Goal: Transaction & Acquisition: Purchase product/service

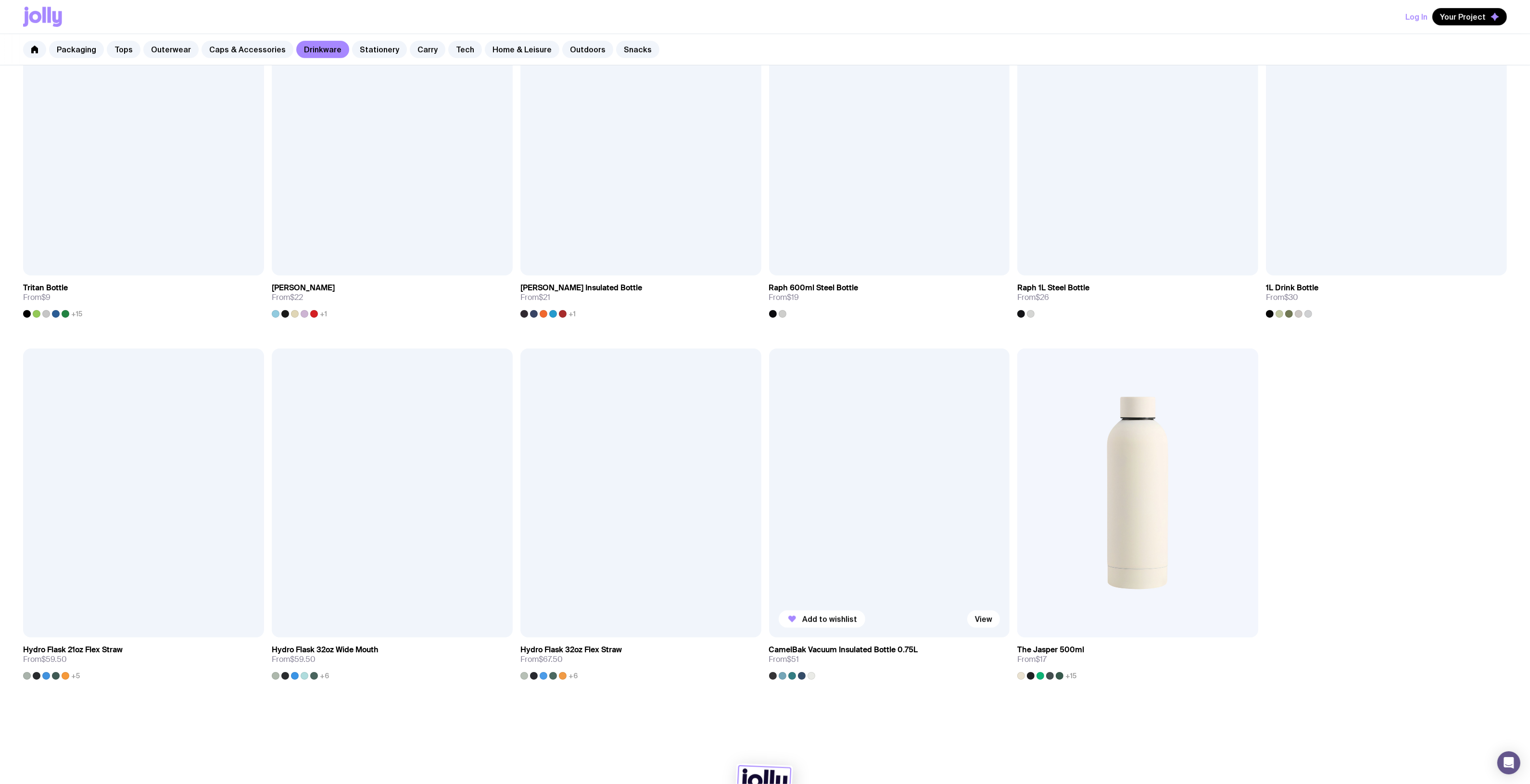
scroll to position [1047, 0]
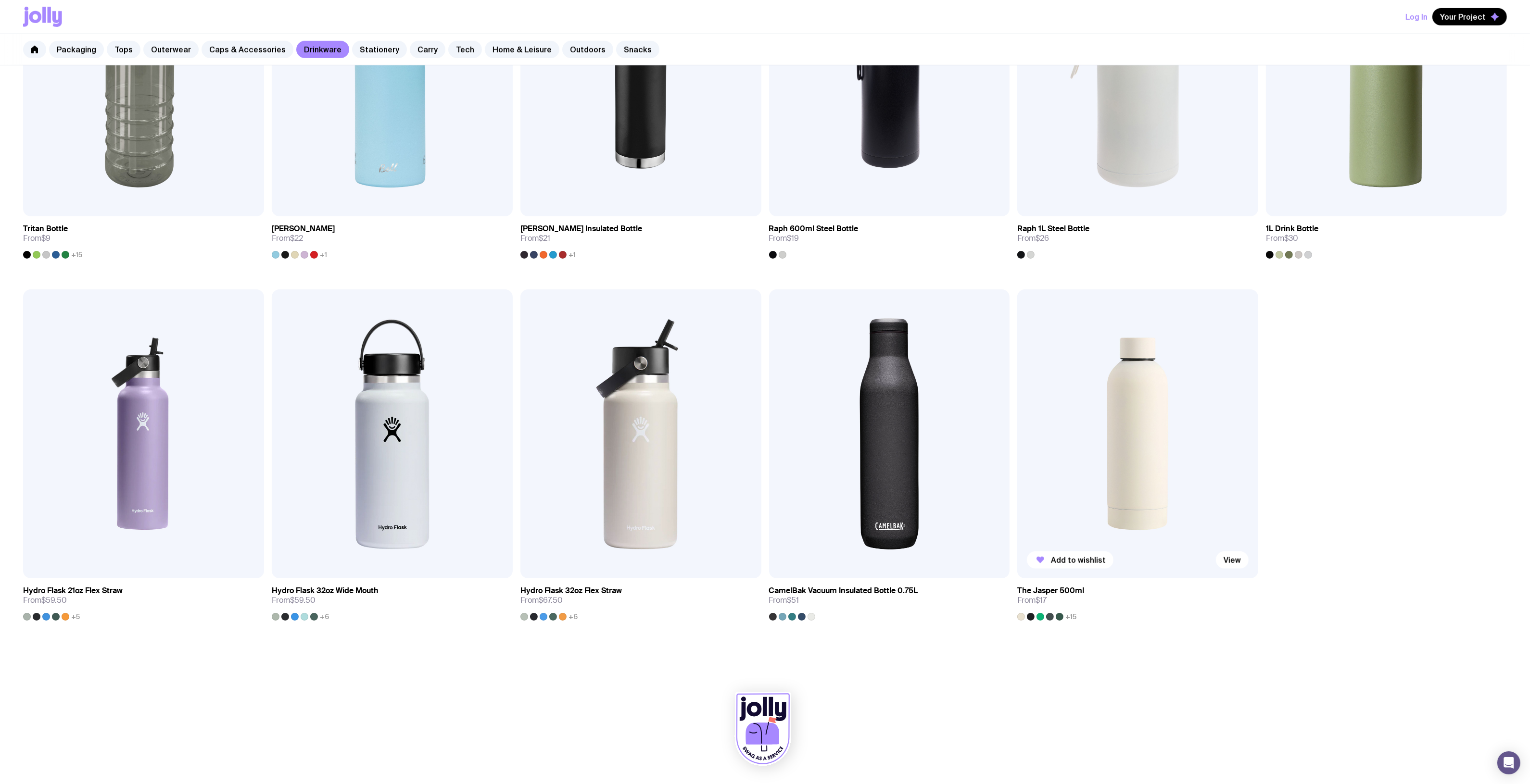
click at [1147, 439] on img at bounding box center [1138, 434] width 241 height 289
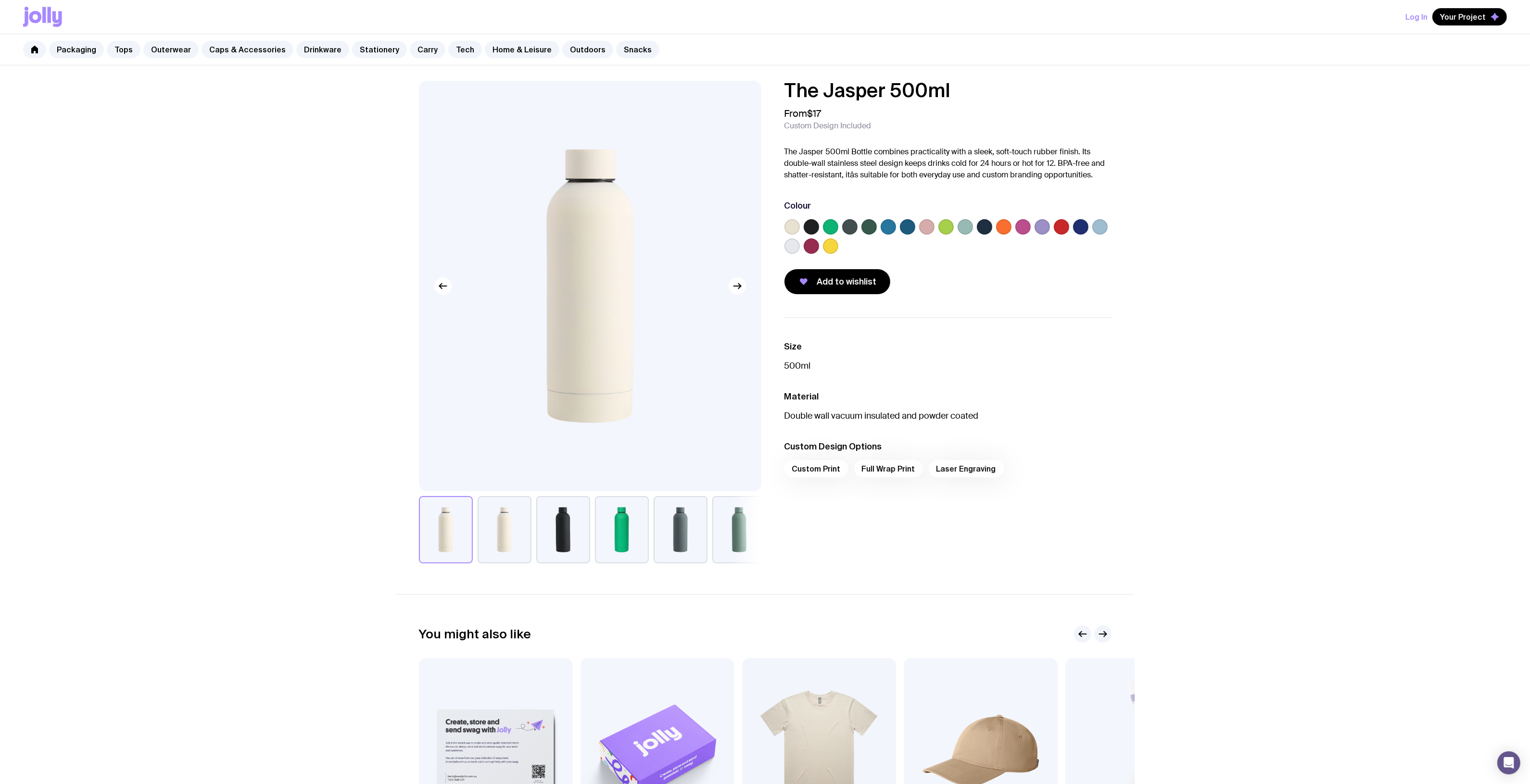
click at [888, 219] on label at bounding box center [888, 227] width 15 height 15
click at [0, 0] on input "radio" at bounding box center [0, 0] width 0 height 0
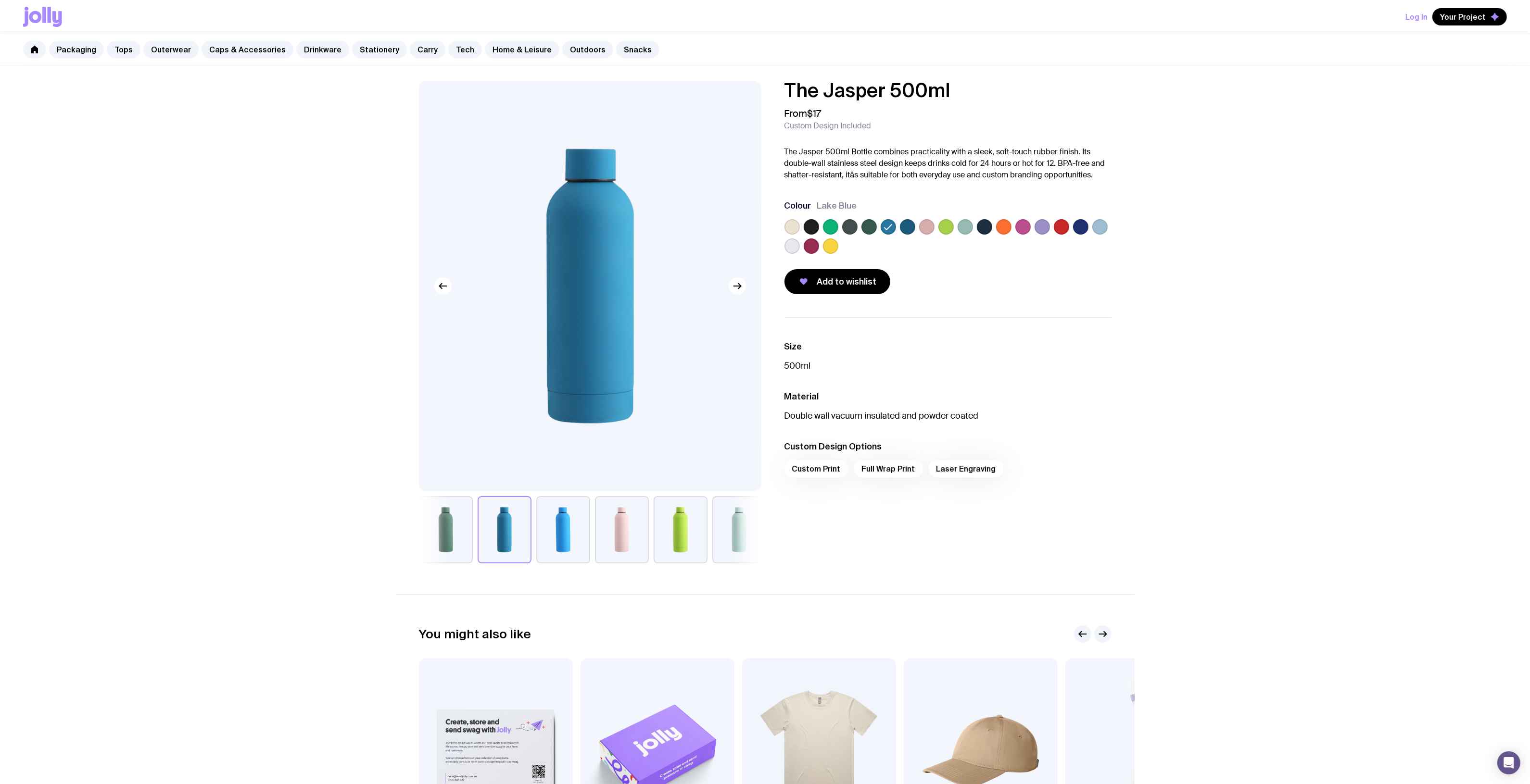
click at [909, 223] on label at bounding box center [907, 227] width 15 height 15
click at [0, 0] on input "radio" at bounding box center [0, 0] width 0 height 0
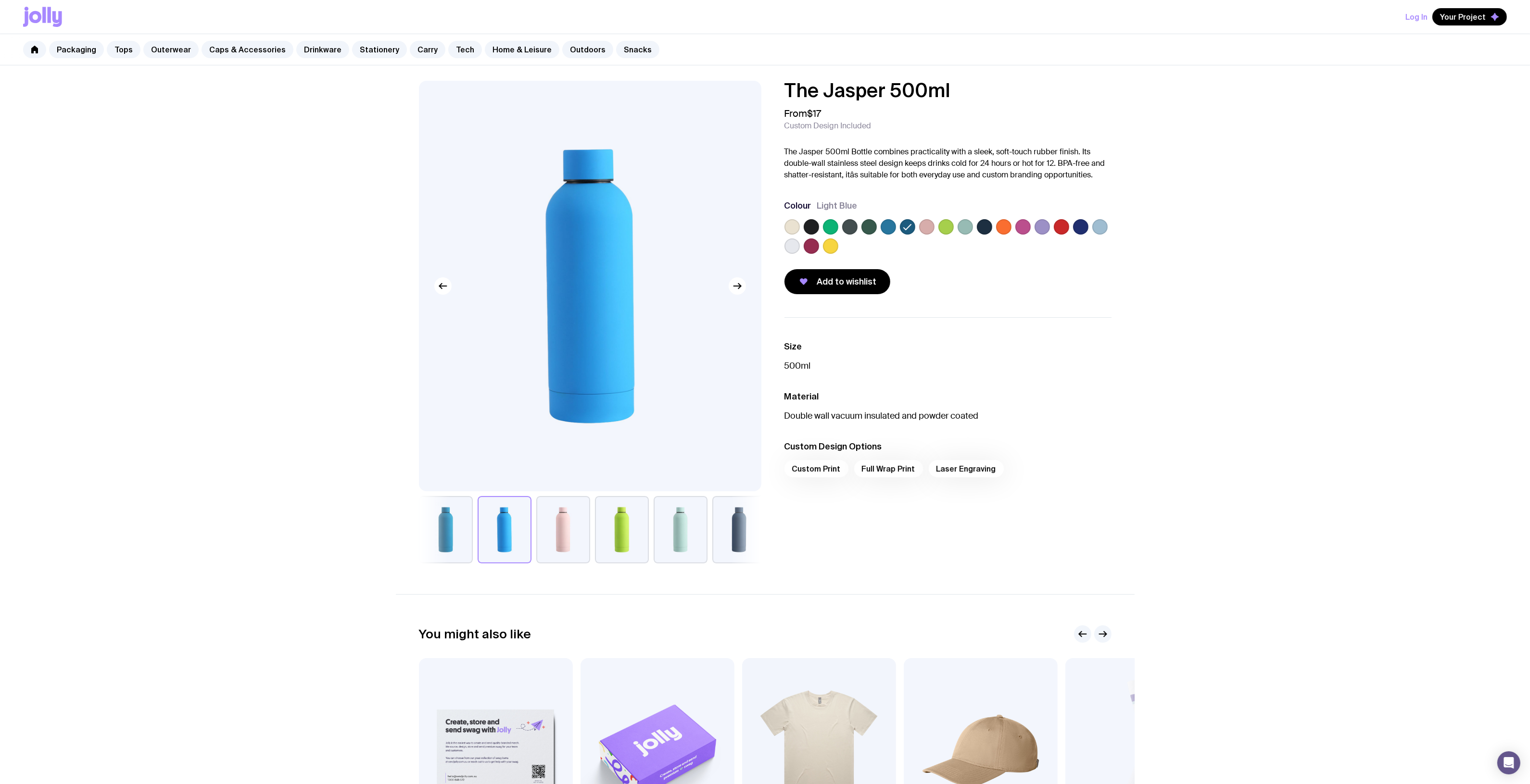
click at [894, 227] on label at bounding box center [888, 227] width 15 height 15
click at [0, 0] on input "radio" at bounding box center [0, 0] width 0 height 0
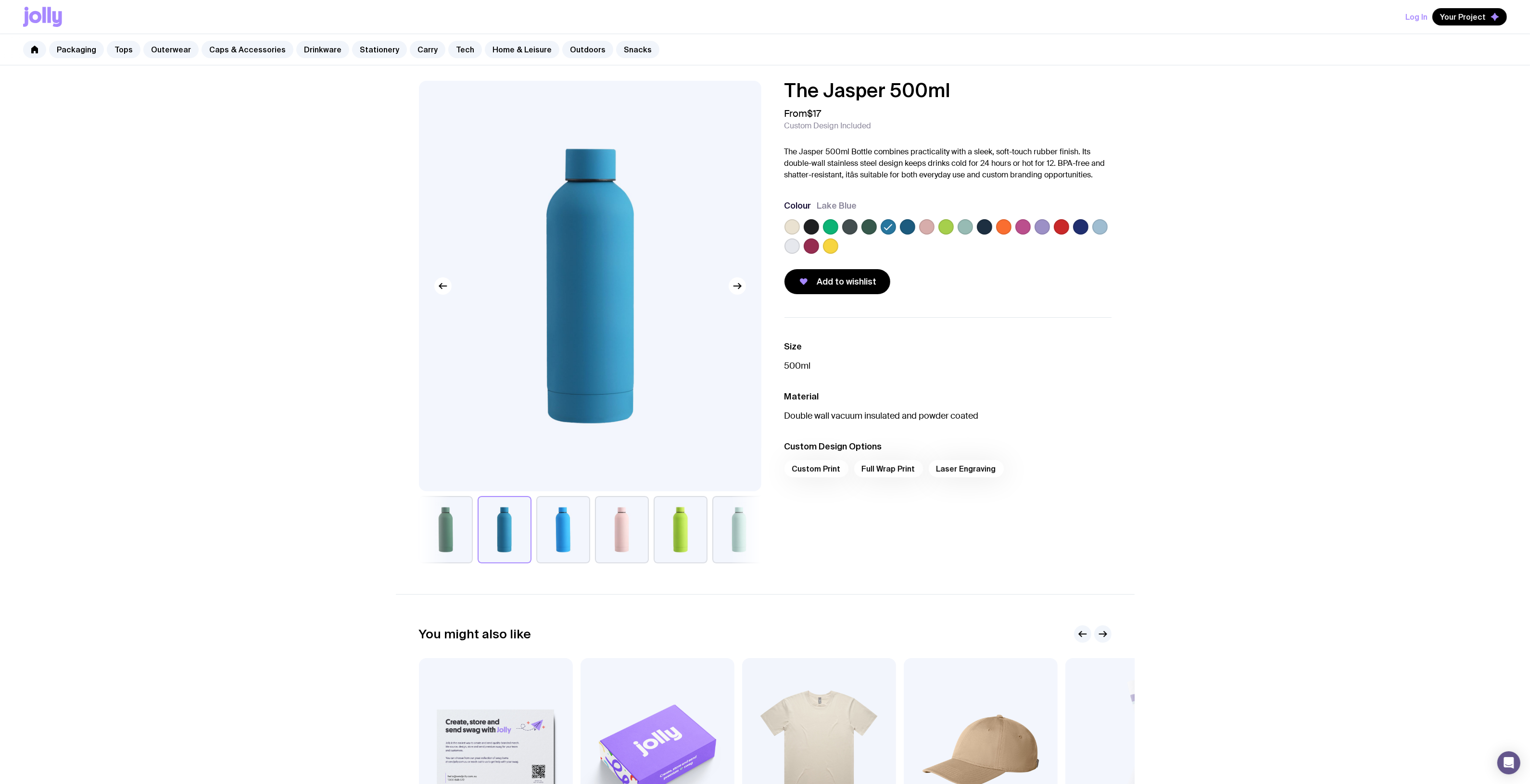
click at [1081, 226] on label at bounding box center [1081, 227] width 15 height 15
click at [0, 0] on input "radio" at bounding box center [0, 0] width 0 height 0
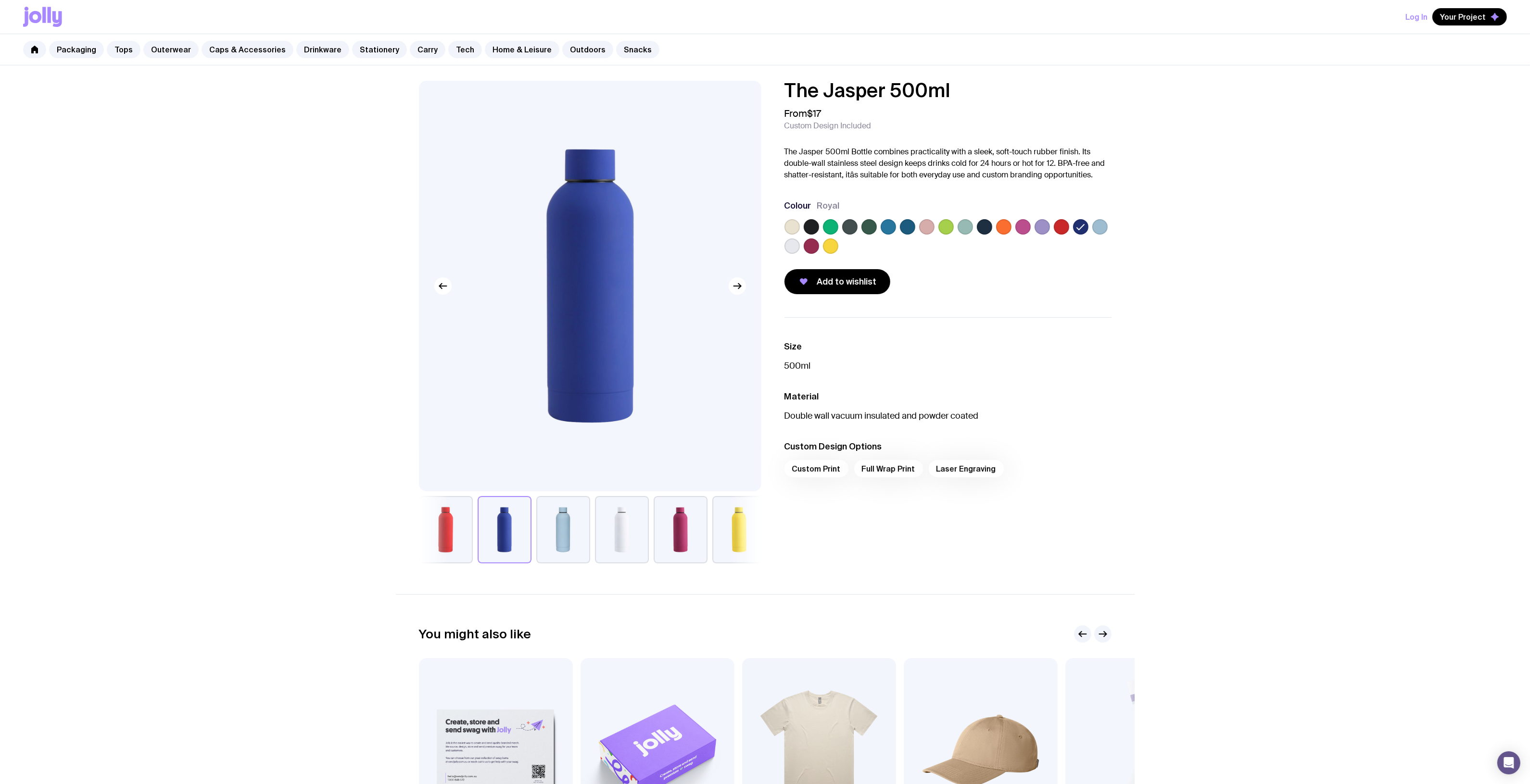
click at [816, 227] on label at bounding box center [812, 227] width 15 height 15
click at [0, 0] on input "radio" at bounding box center [0, 0] width 0 height 0
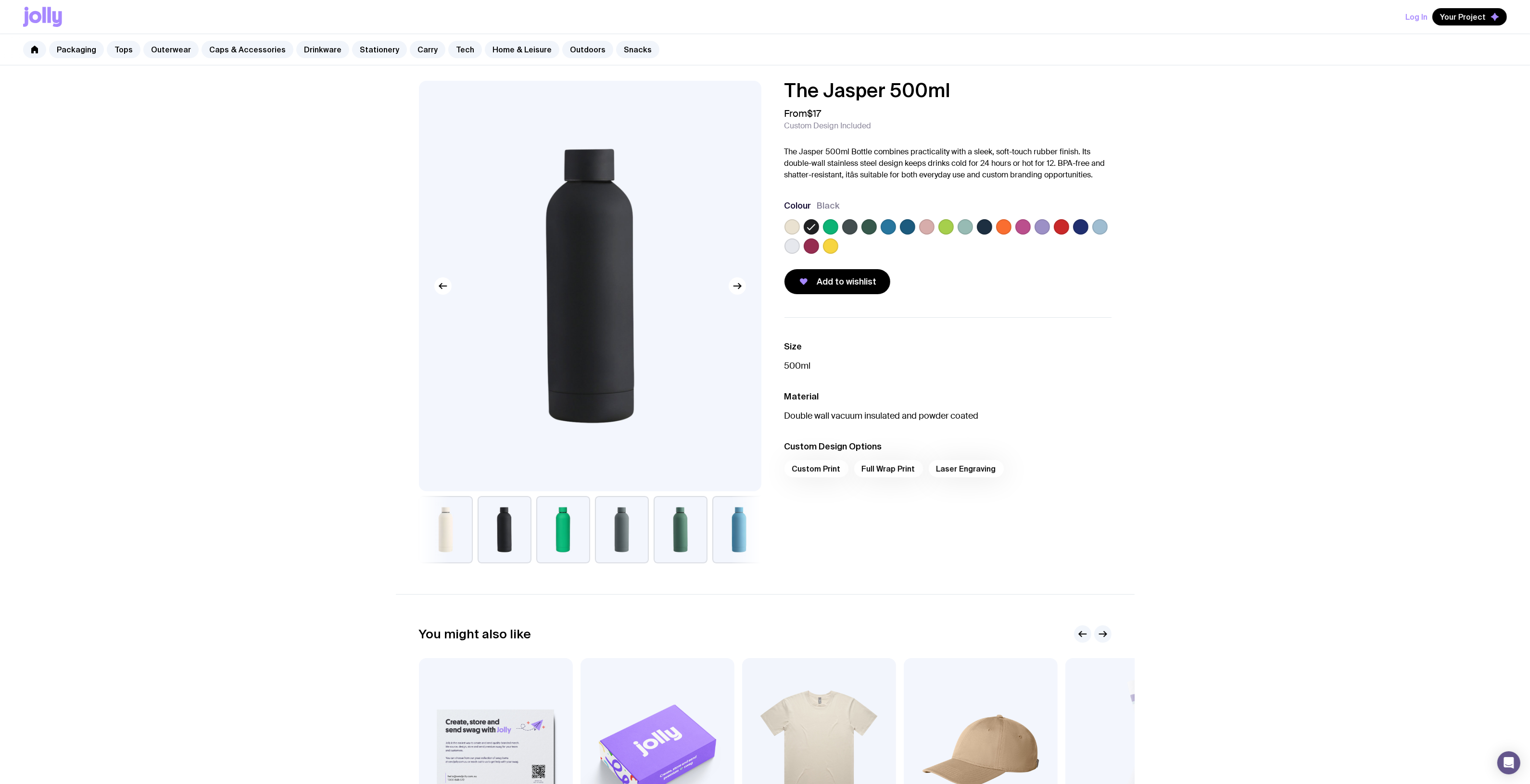
click at [1081, 226] on label at bounding box center [1081, 227] width 15 height 15
click at [0, 0] on input "radio" at bounding box center [0, 0] width 0 height 0
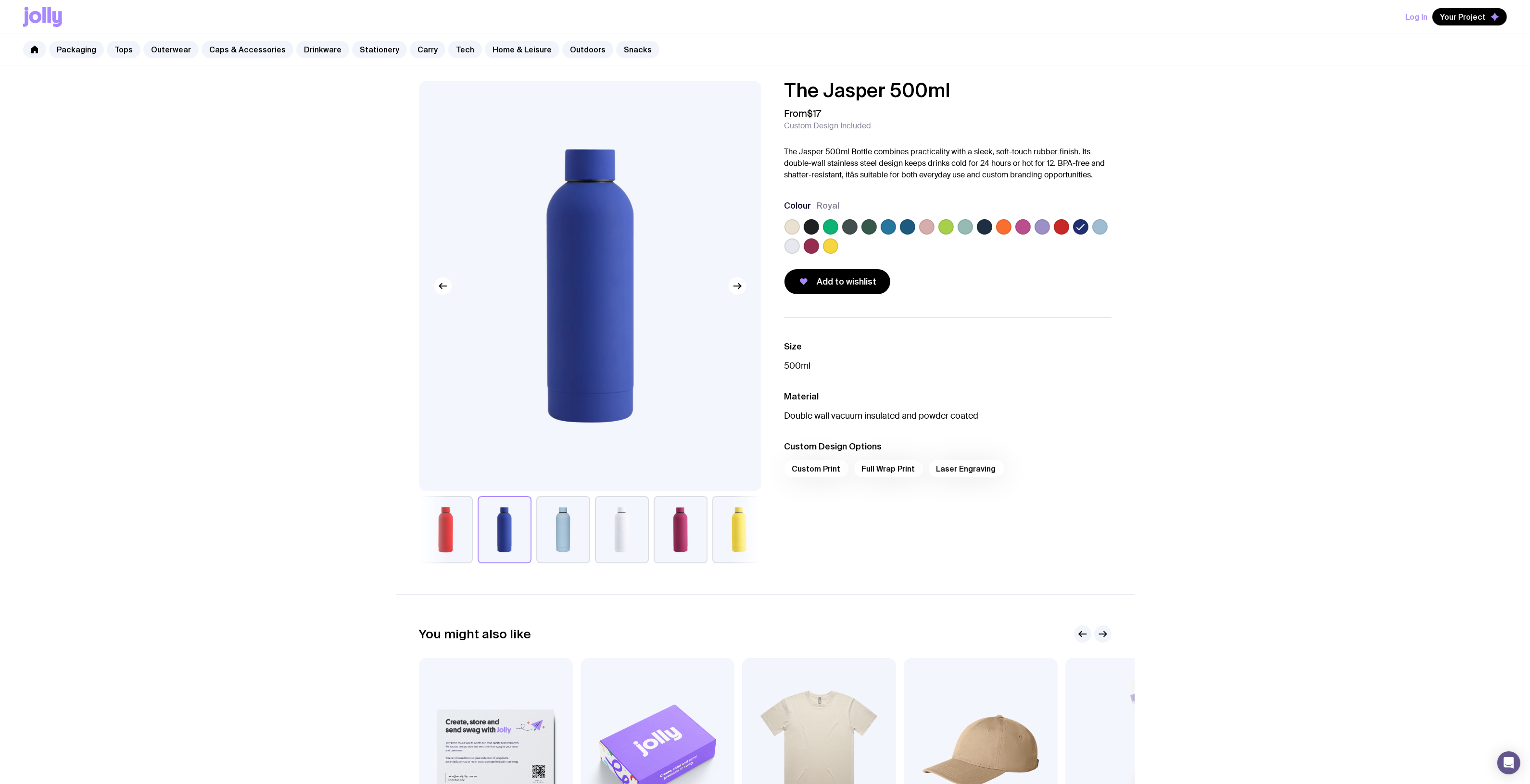
click at [1107, 225] on div at bounding box center [947, 238] width 327 height 38
click at [1105, 227] on label at bounding box center [1099, 227] width 15 height 15
click at [0, 0] on input "radio" at bounding box center [0, 0] width 0 height 0
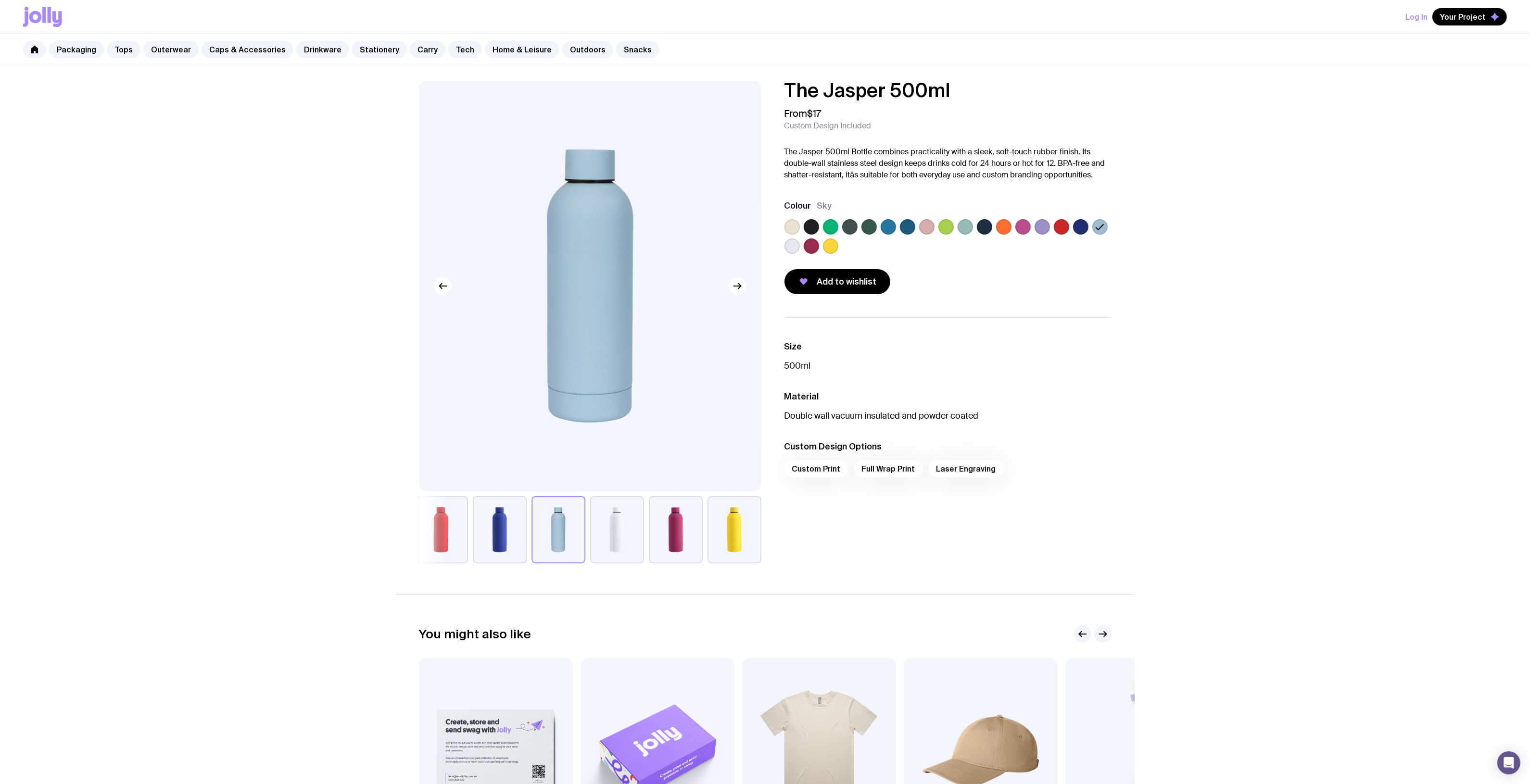
click at [906, 230] on label at bounding box center [907, 227] width 15 height 15
click at [0, 0] on input "radio" at bounding box center [0, 0] width 0 height 0
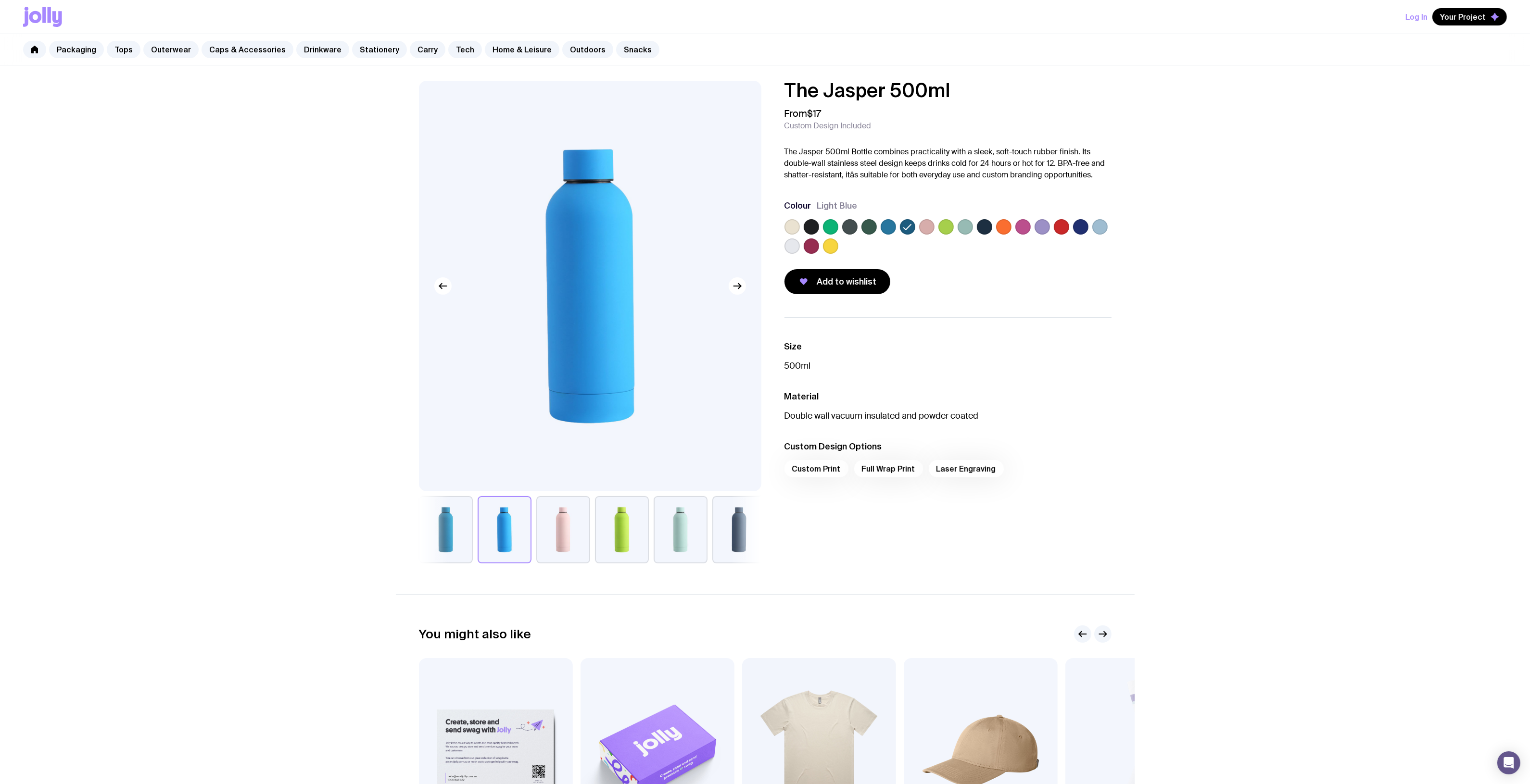
click at [883, 231] on label at bounding box center [888, 227] width 15 height 15
click at [0, 0] on input "radio" at bounding box center [0, 0] width 0 height 0
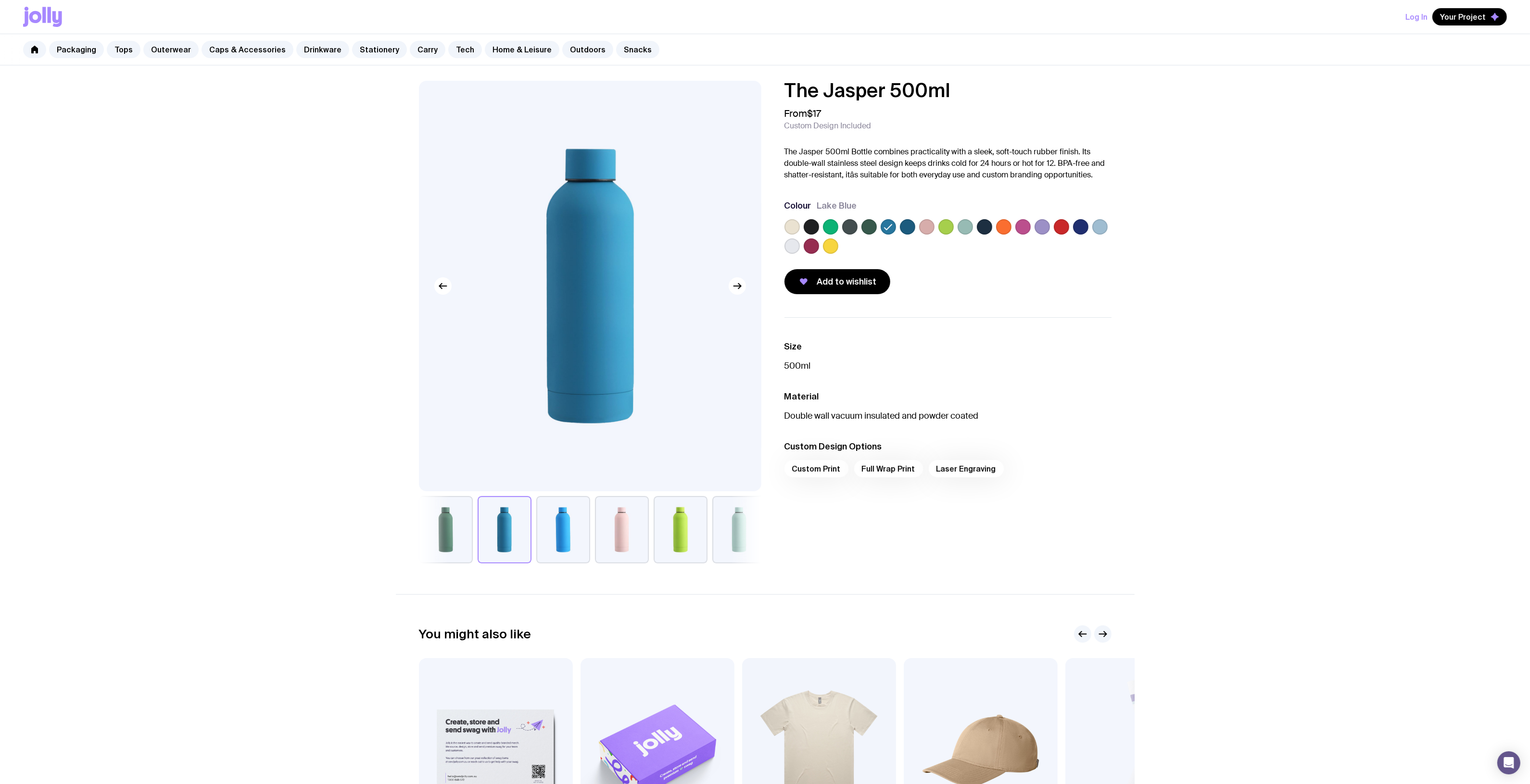
click at [876, 230] on div at bounding box center [947, 238] width 327 height 38
click at [866, 229] on label at bounding box center [869, 227] width 15 height 15
click at [0, 0] on input "radio" at bounding box center [0, 0] width 0 height 0
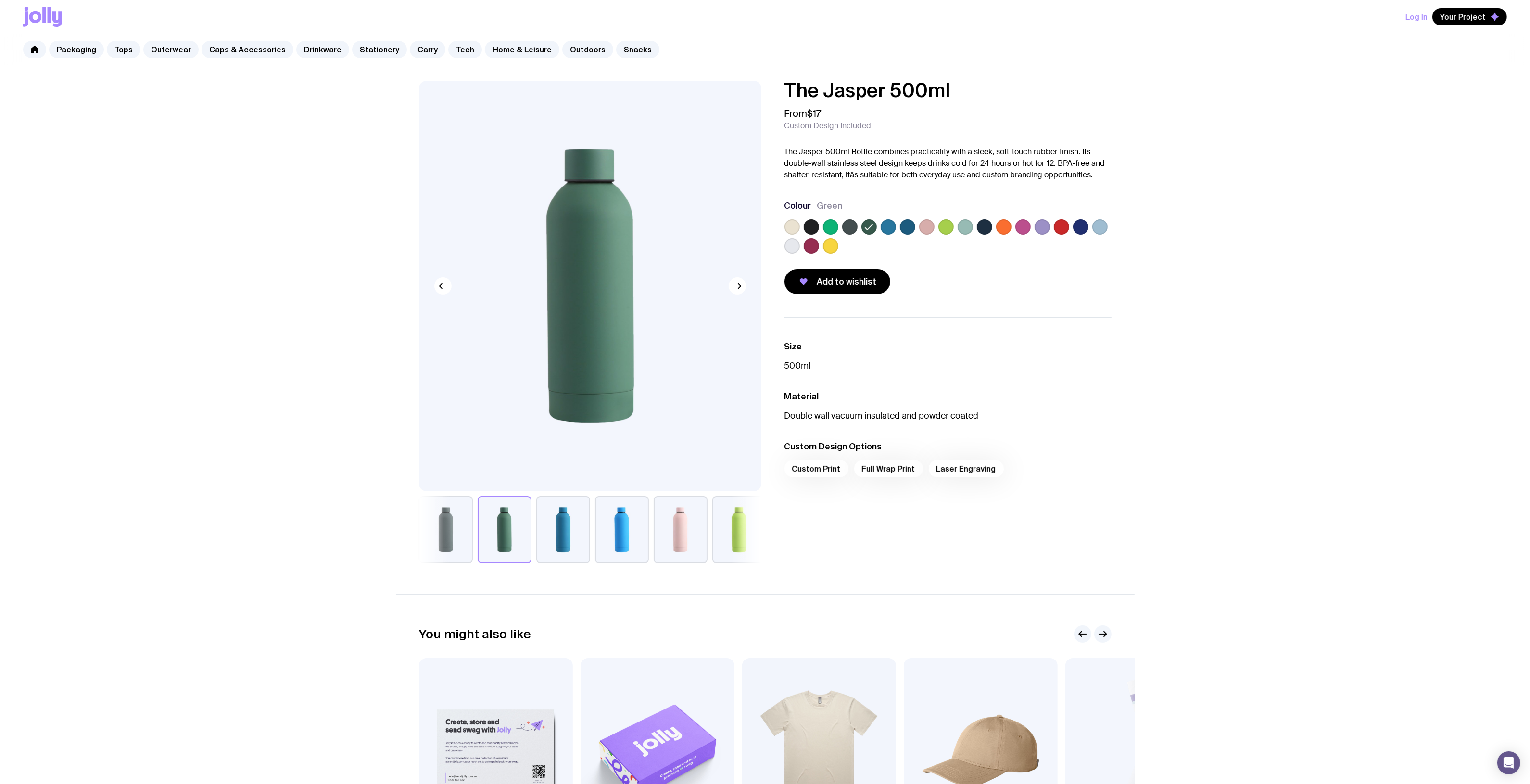
click at [846, 229] on label at bounding box center [850, 227] width 15 height 15
click at [0, 0] on input "radio" at bounding box center [0, 0] width 0 height 0
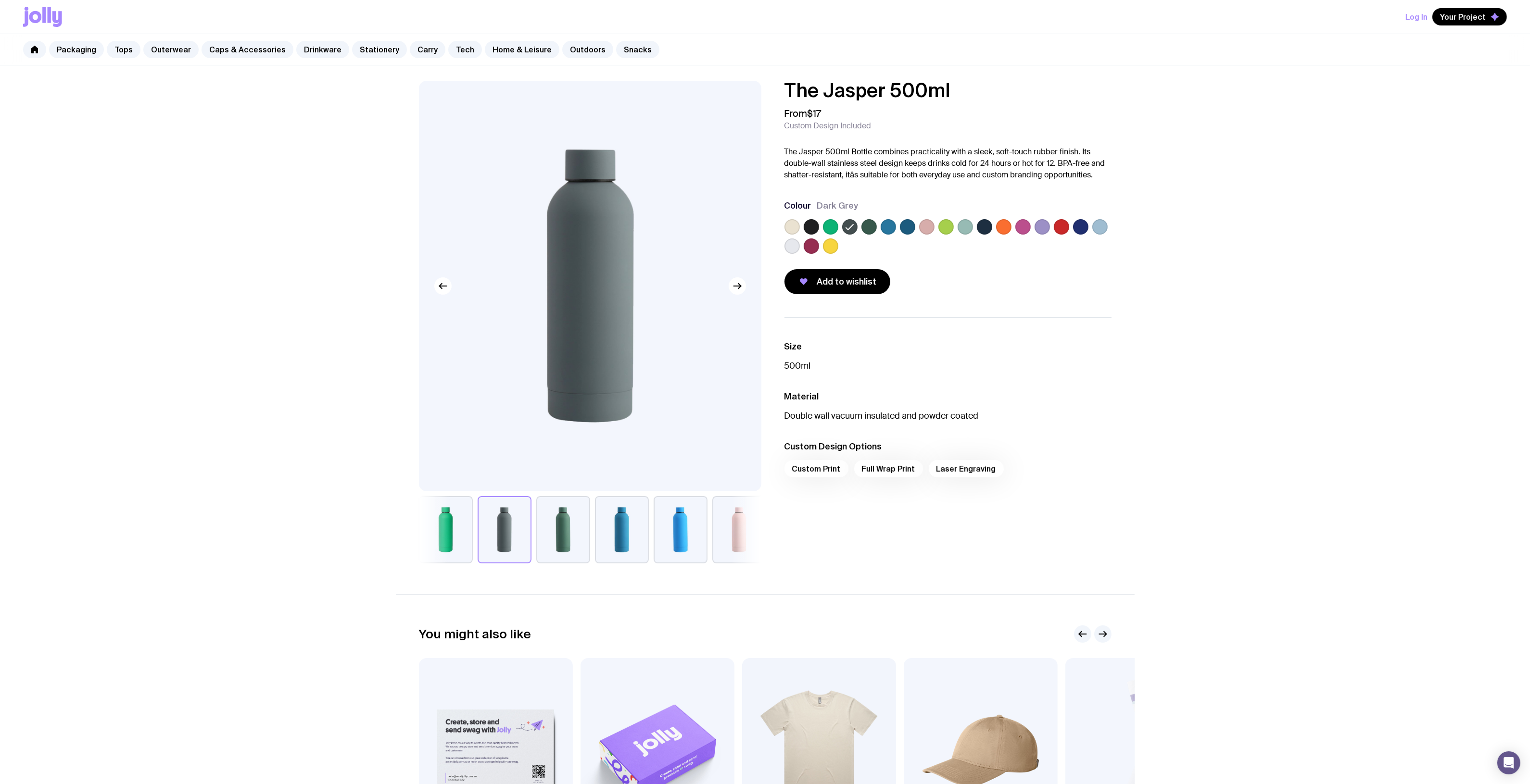
click at [789, 250] on label at bounding box center [792, 246] width 15 height 15
click at [0, 0] on input "radio" at bounding box center [0, 0] width 0 height 0
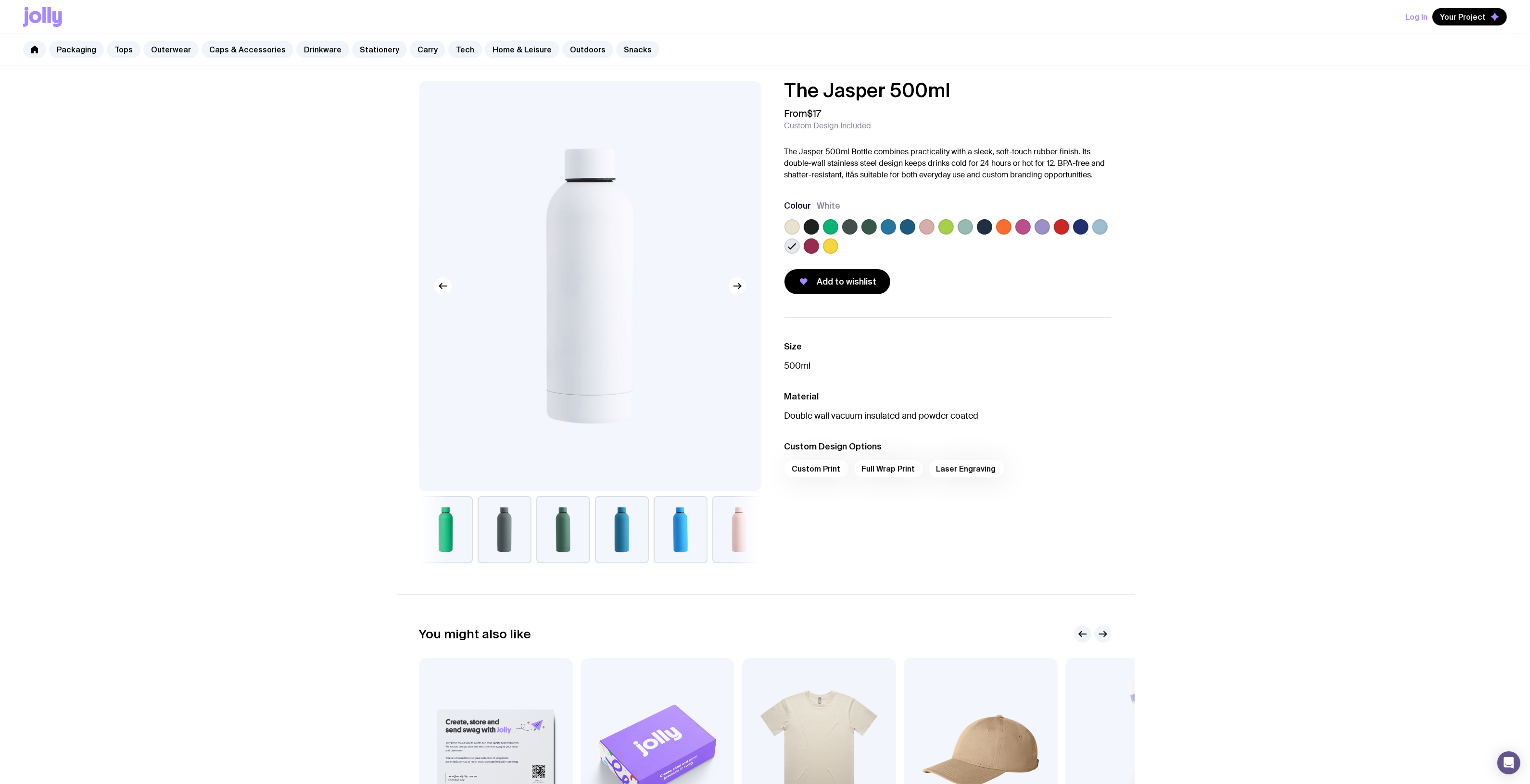
click at [788, 230] on label at bounding box center [792, 227] width 15 height 15
click at [0, 0] on input "radio" at bounding box center [0, 0] width 0 height 0
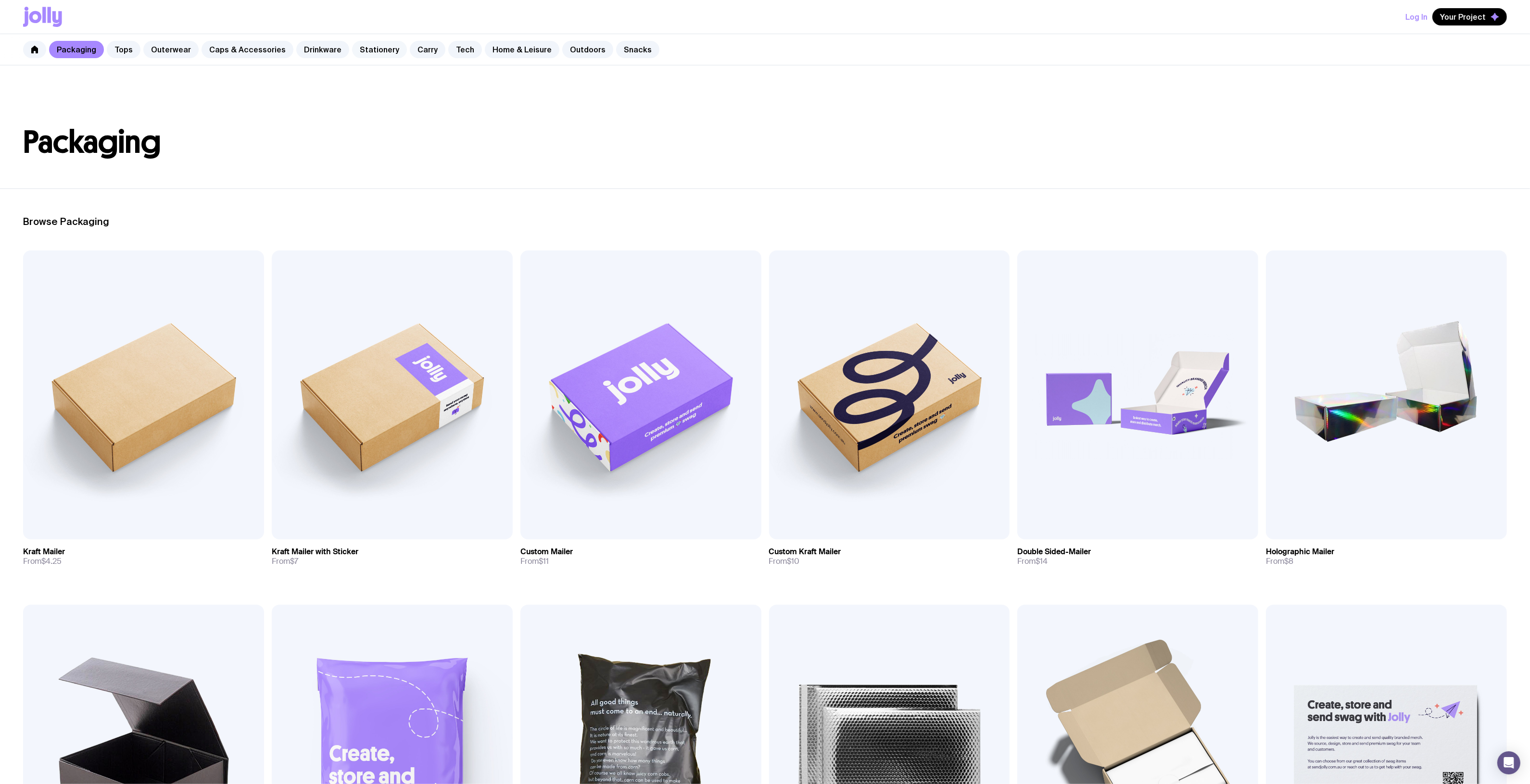
click at [365, 51] on link "Stationery" at bounding box center [379, 50] width 55 height 17
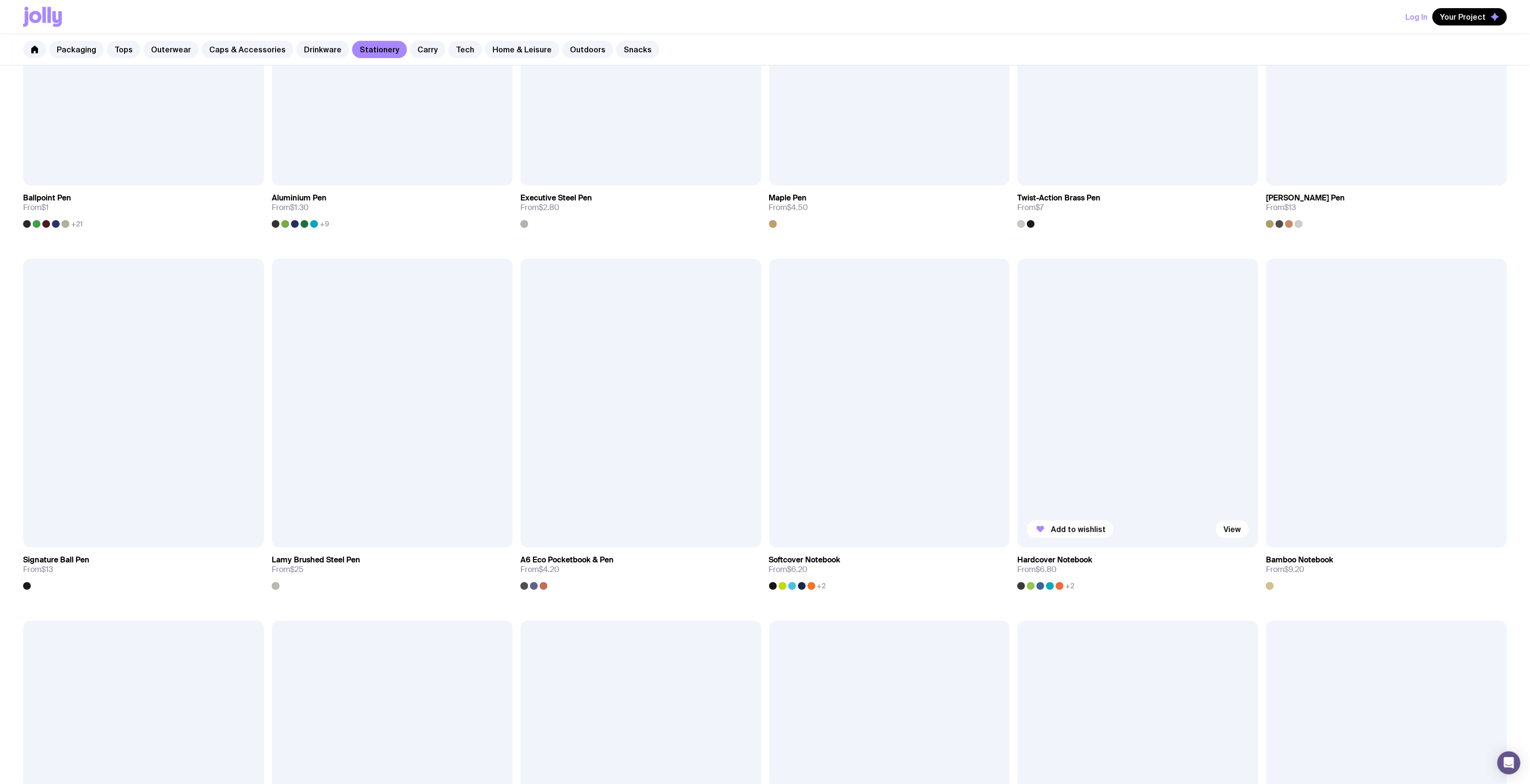
scroll to position [360, 0]
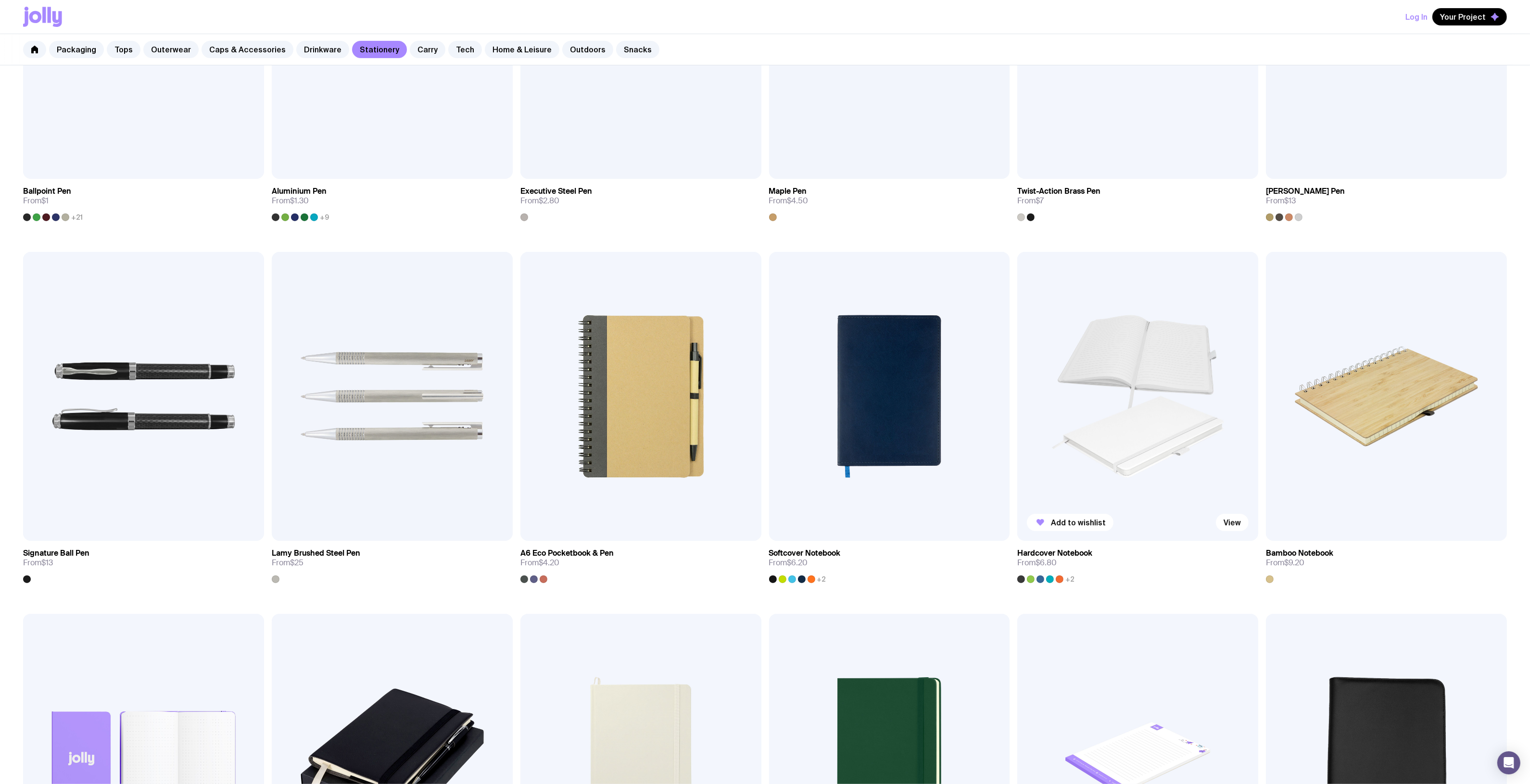
click at [1123, 398] on img at bounding box center [1138, 396] width 241 height 289
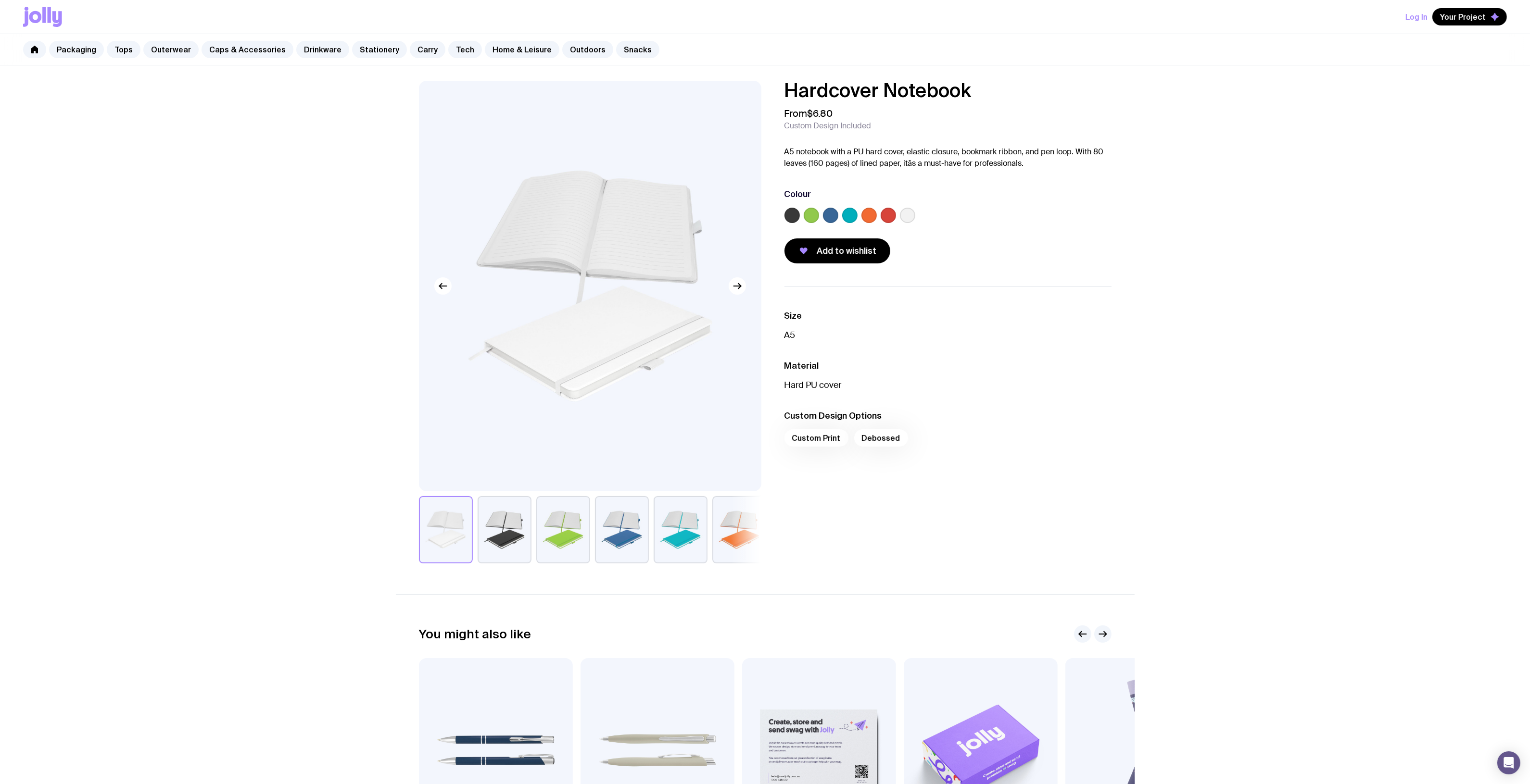
click at [629, 530] on button "button" at bounding box center [621, 529] width 54 height 67
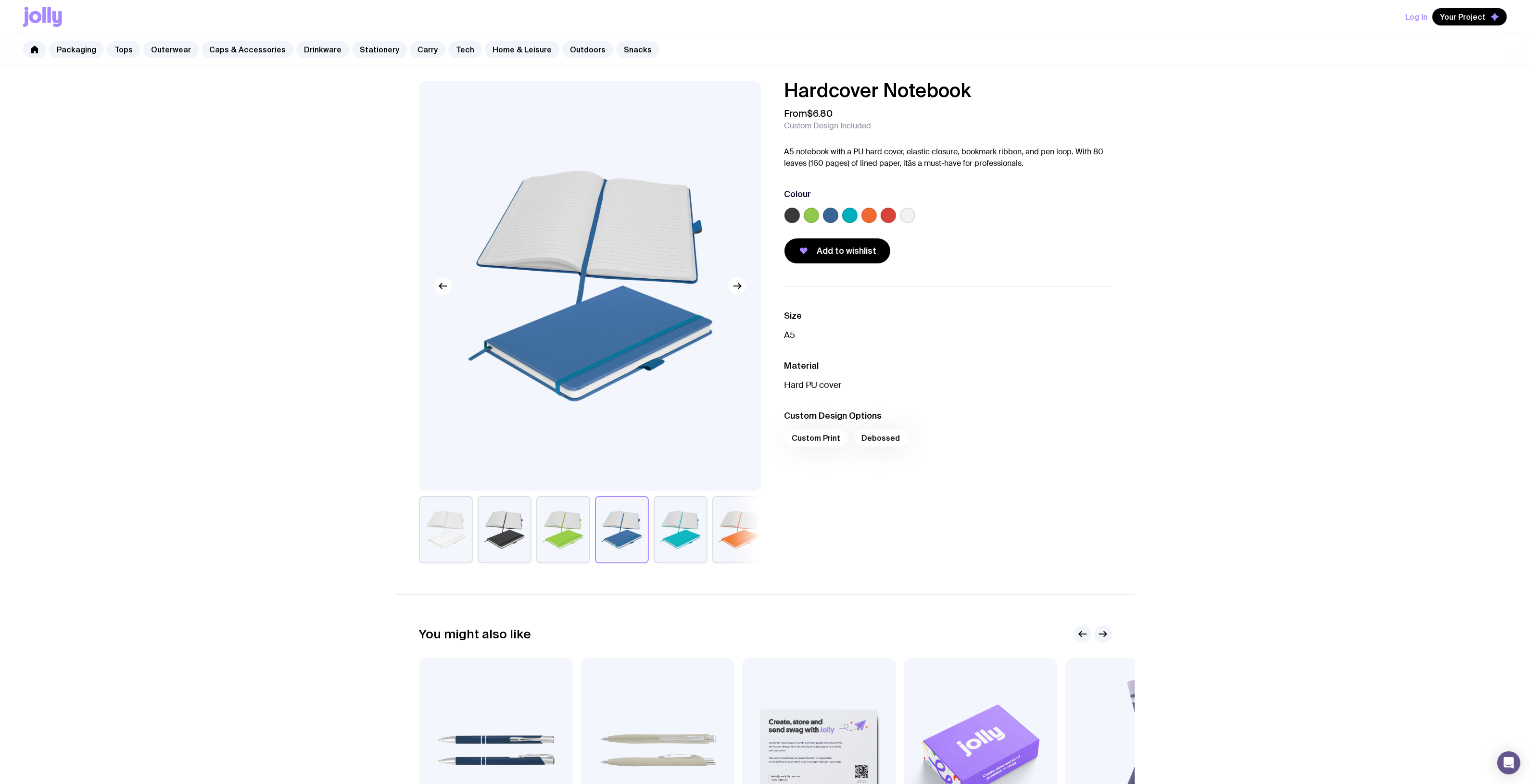
click at [825, 210] on label at bounding box center [830, 215] width 15 height 15
click at [0, 0] on input "radio" at bounding box center [0, 0] width 0 height 0
click at [416, 48] on link "Carry" at bounding box center [428, 50] width 36 height 17
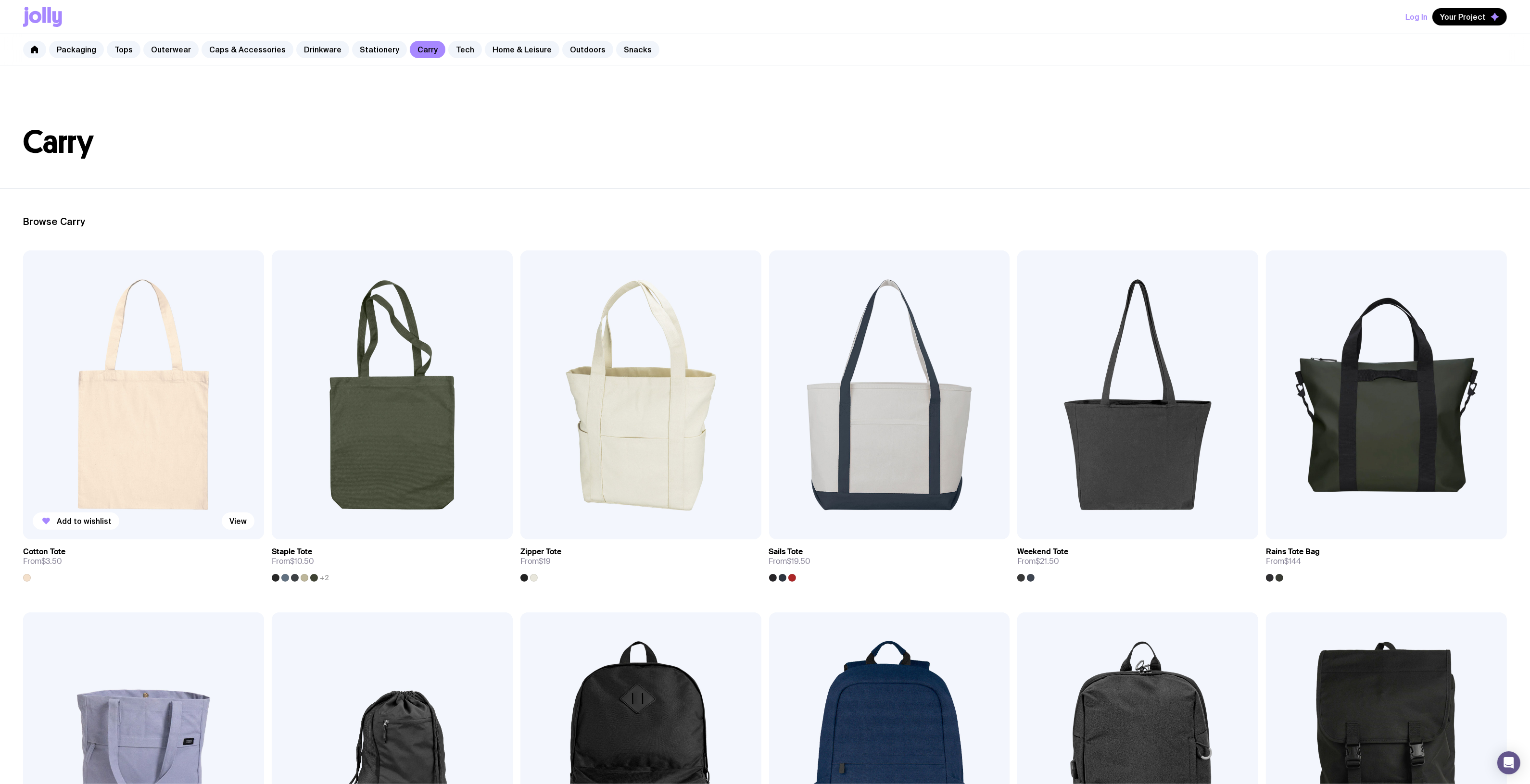
click at [123, 396] on img at bounding box center [144, 395] width 241 height 289
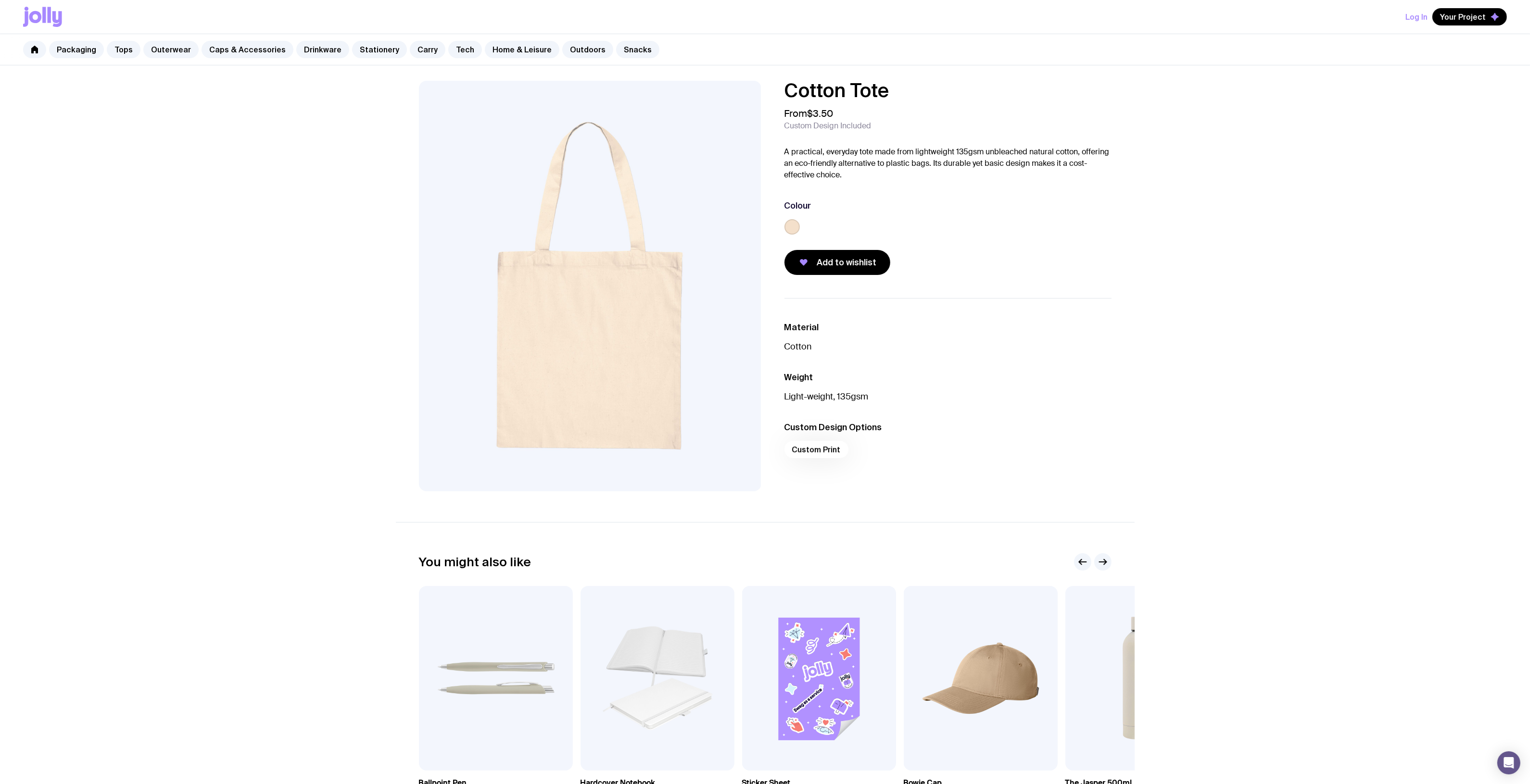
click at [787, 225] on label at bounding box center [792, 227] width 15 height 15
click at [0, 0] on input "radio" at bounding box center [0, 0] width 0 height 0
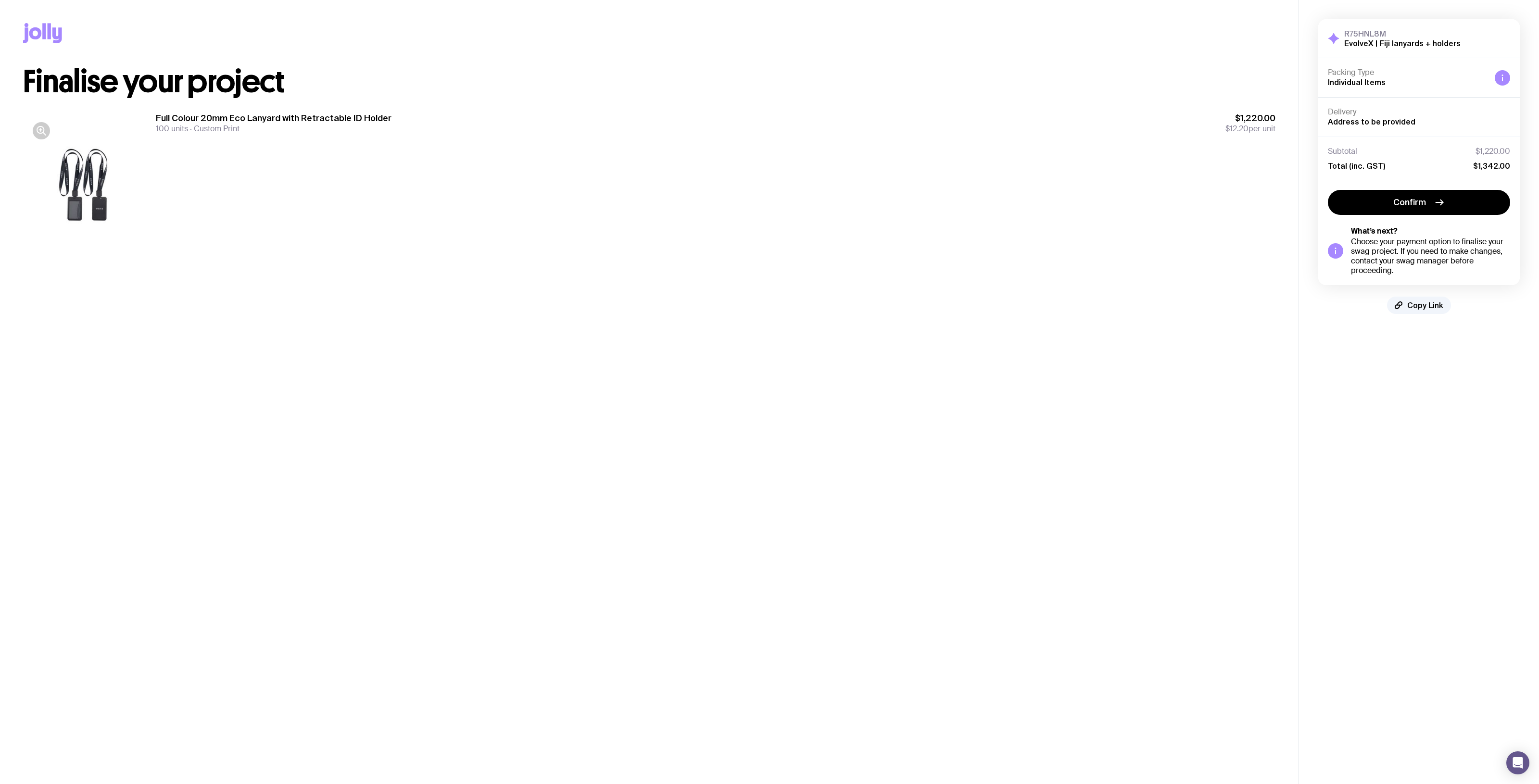
click at [1131, 213] on div "Full Colour 20mm Eco Lanyard with Retractable ID Holder 100 units Custom Print …" at bounding box center [715, 186] width 1120 height 148
click at [1128, 215] on div "Full Colour 20mm Eco Lanyard with Retractable ID Holder 100 units Custom Print …" at bounding box center [715, 186] width 1120 height 148
click at [1462, 203] on button "Confirm" at bounding box center [1419, 202] width 182 height 25
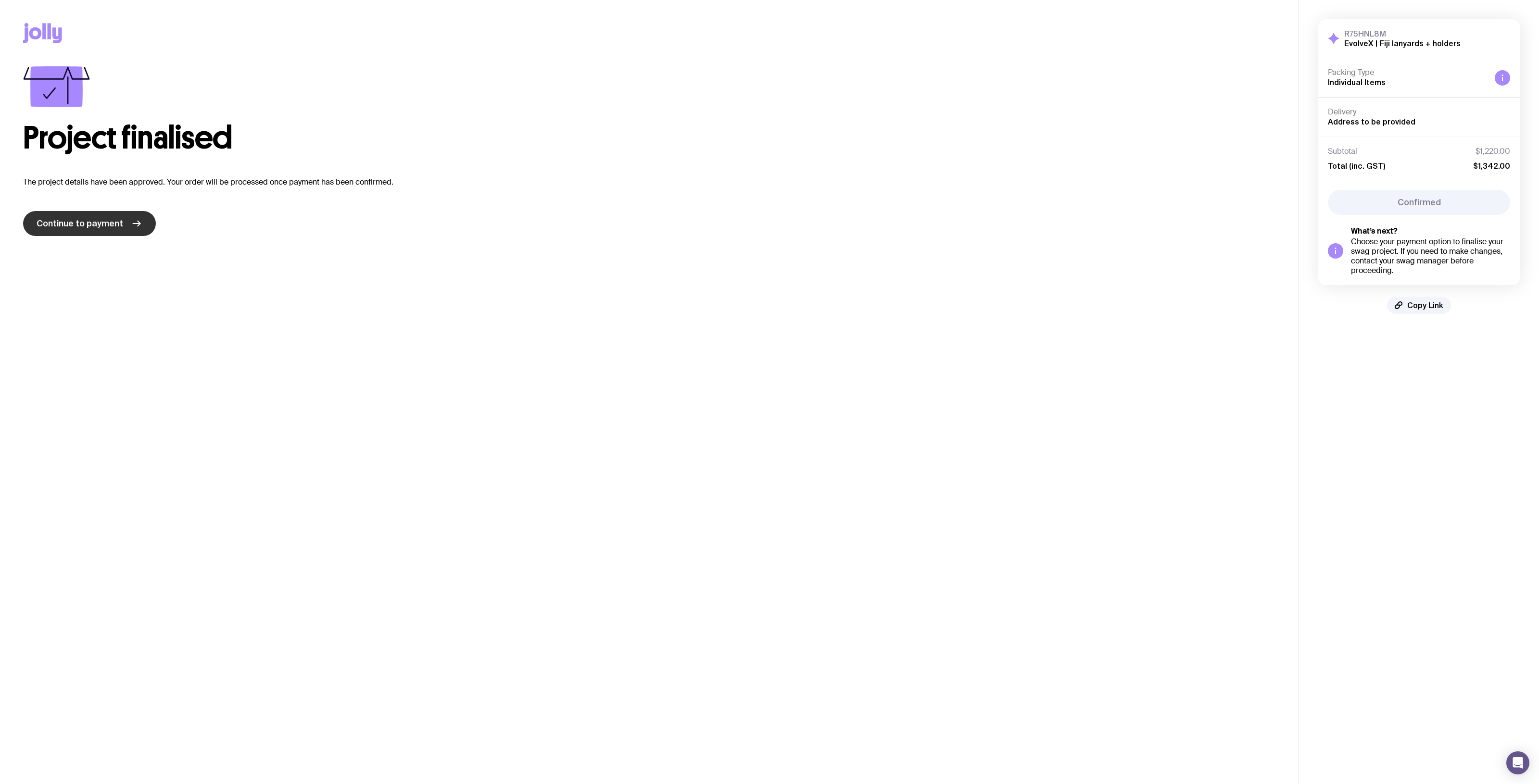
click at [104, 226] on span "Continue to payment" at bounding box center [79, 224] width 86 height 12
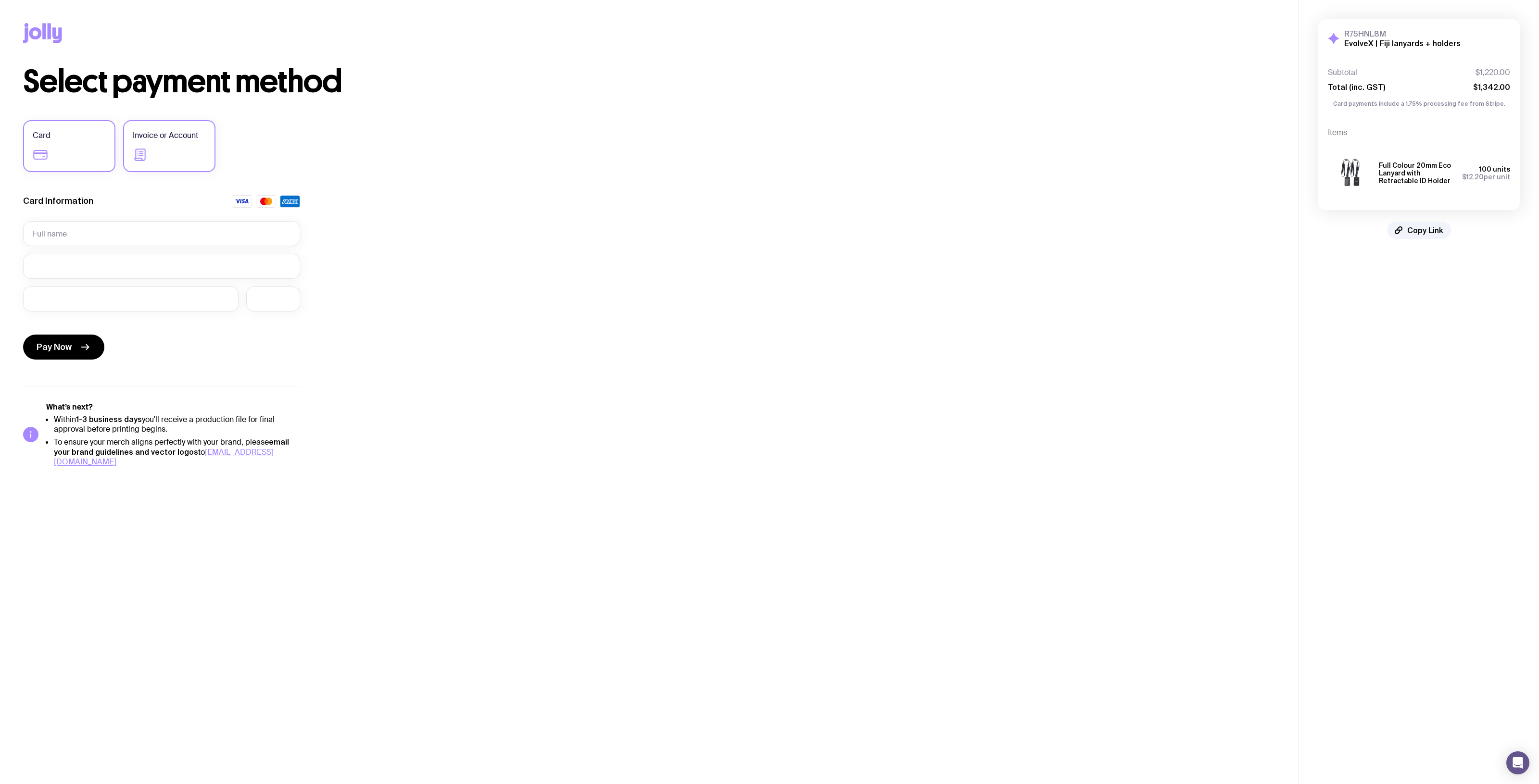
click at [167, 126] on label "Invoice or Account" at bounding box center [169, 146] width 92 height 52
click at [0, 0] on input "Invoice or Account" at bounding box center [0, 0] width 0 height 0
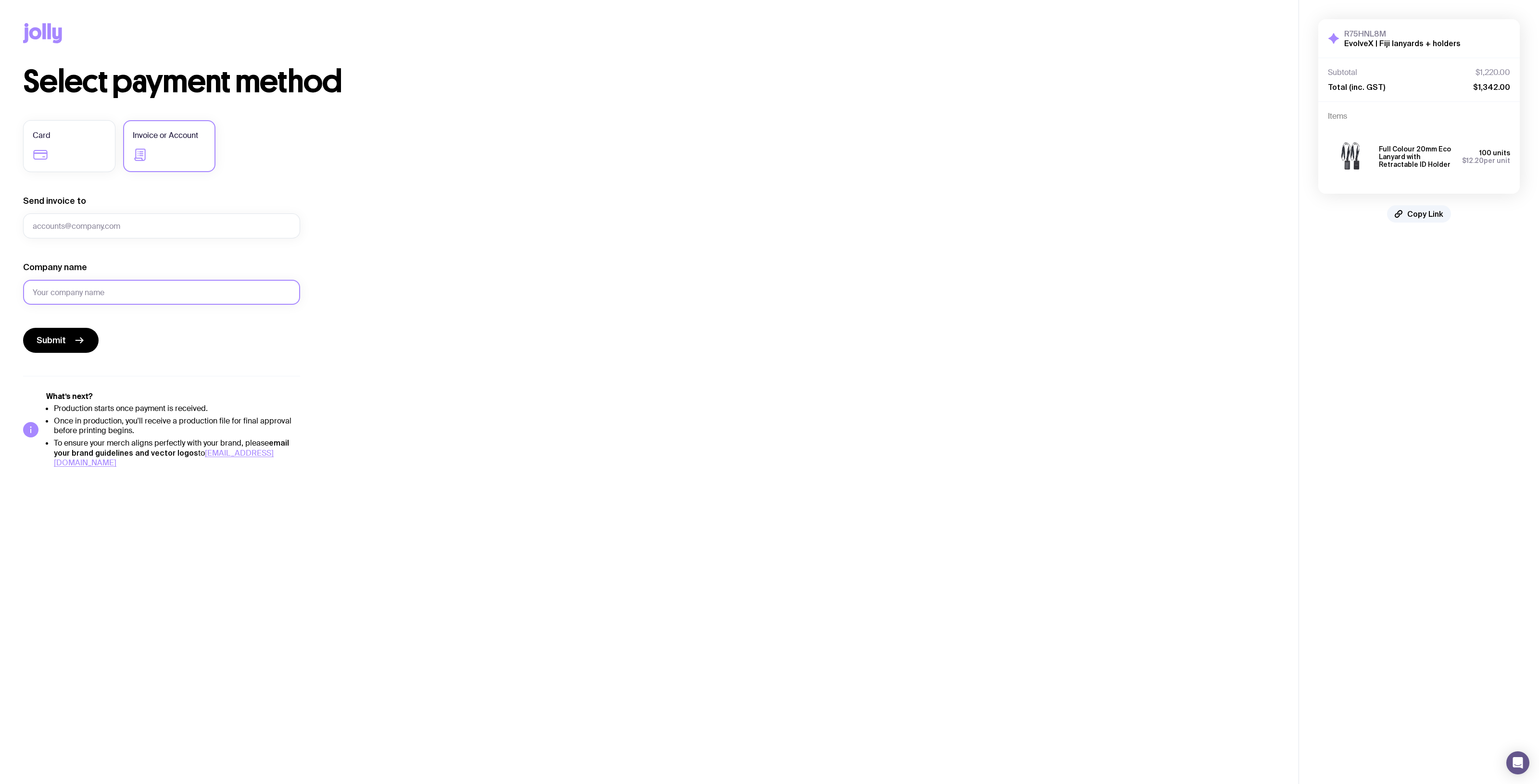
click at [77, 291] on input "Company name" at bounding box center [162, 292] width 277 height 25
click at [81, 292] on input "Company name" at bounding box center [162, 292] width 277 height 25
type input "Evolve X"
click at [103, 300] on input "Evolve X" at bounding box center [162, 292] width 277 height 25
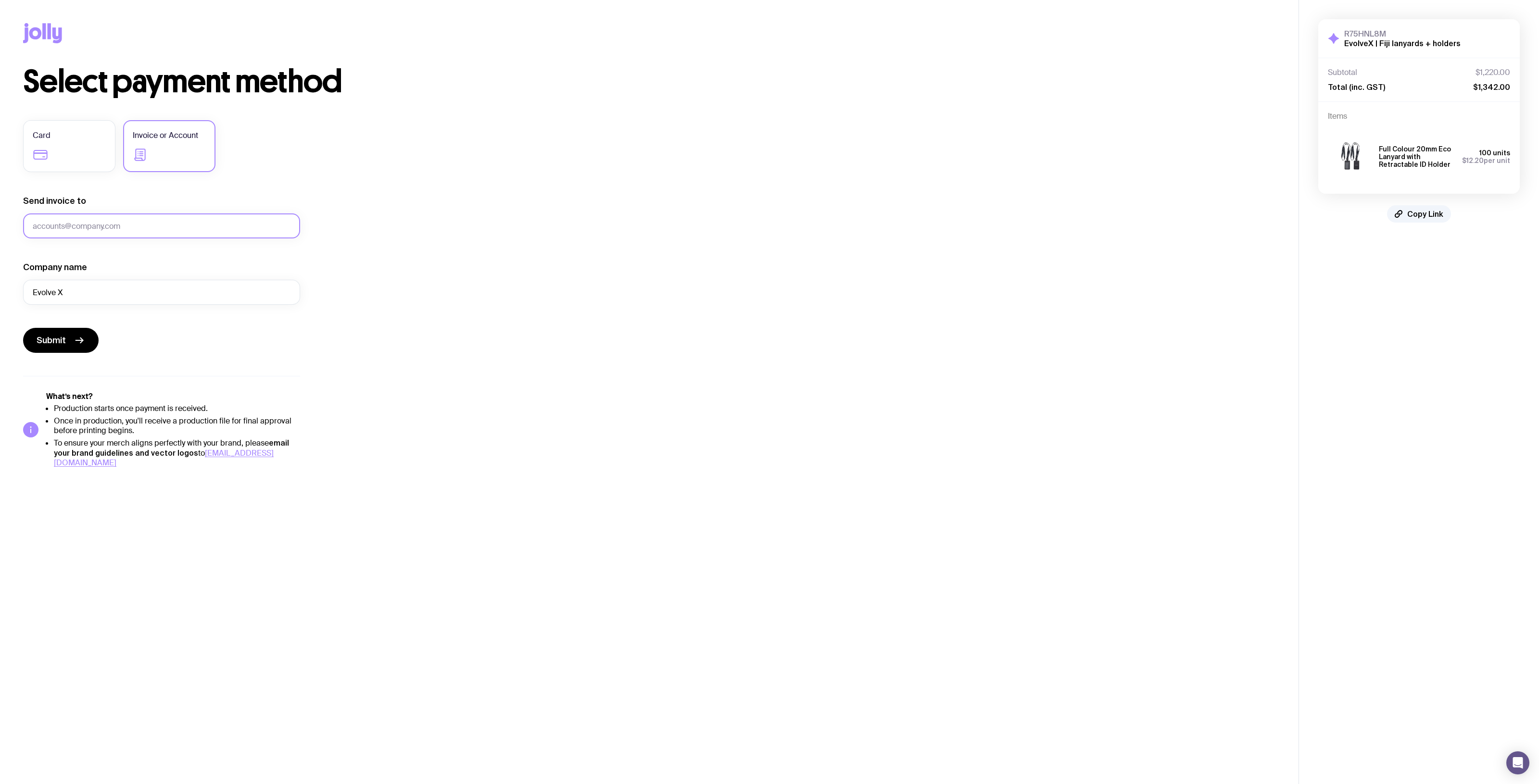
click at [124, 224] on input "Send invoice to" at bounding box center [162, 225] width 277 height 25
paste input "[PERSON_NAME][EMAIL_ADDRESS][DOMAIN_NAME]"
type input "[PERSON_NAME][EMAIL_ADDRESS][DOMAIN_NAME]"
click at [448, 273] on div "Select payment method Card Invoice or Account Send invoice to [PERSON_NAME][EMA…" at bounding box center [649, 267] width 1253 height 401
click at [66, 342] on button "Submit" at bounding box center [61, 340] width 75 height 25
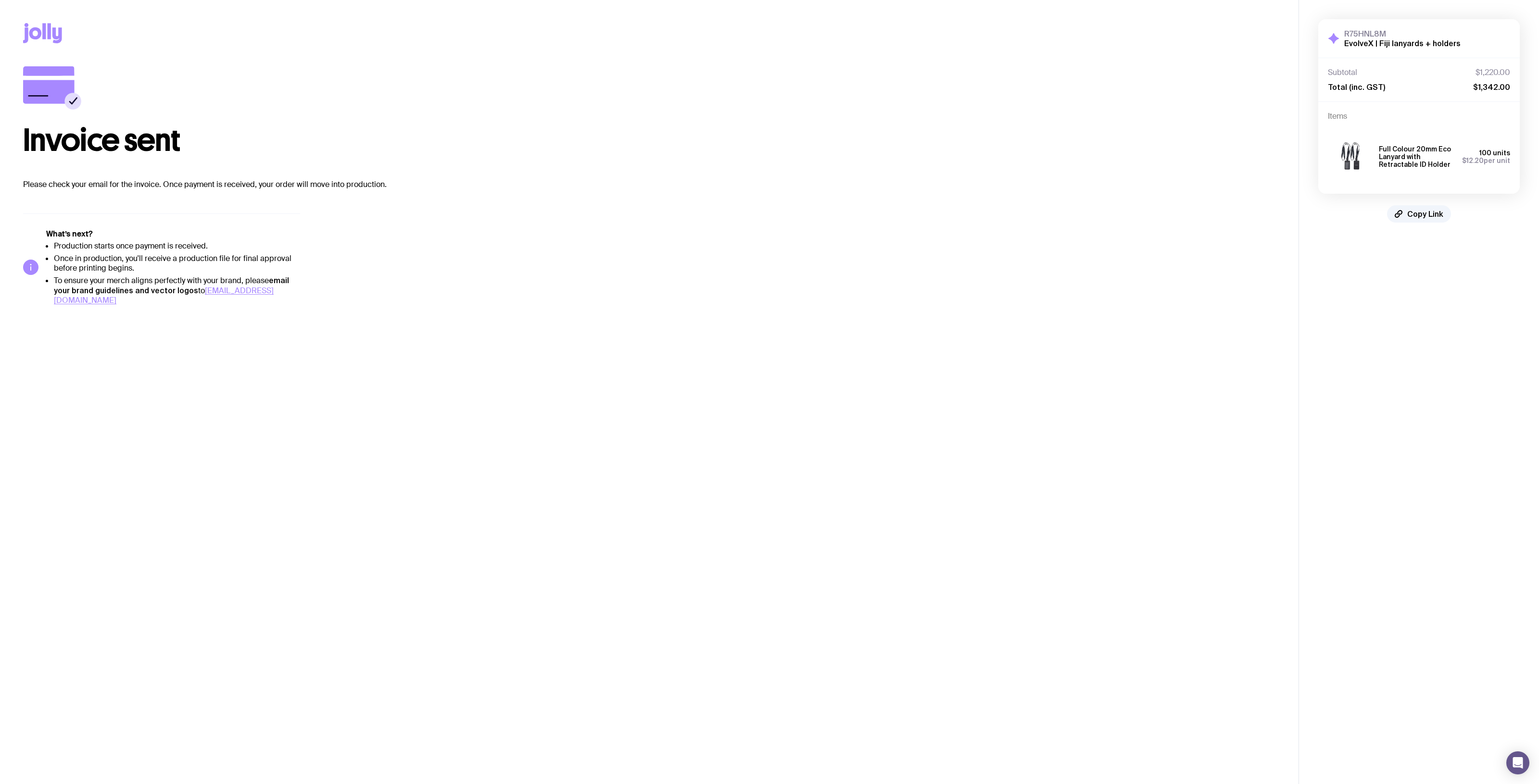
click at [690, 73] on div "Invoice sent" at bounding box center [649, 111] width 1253 height 90
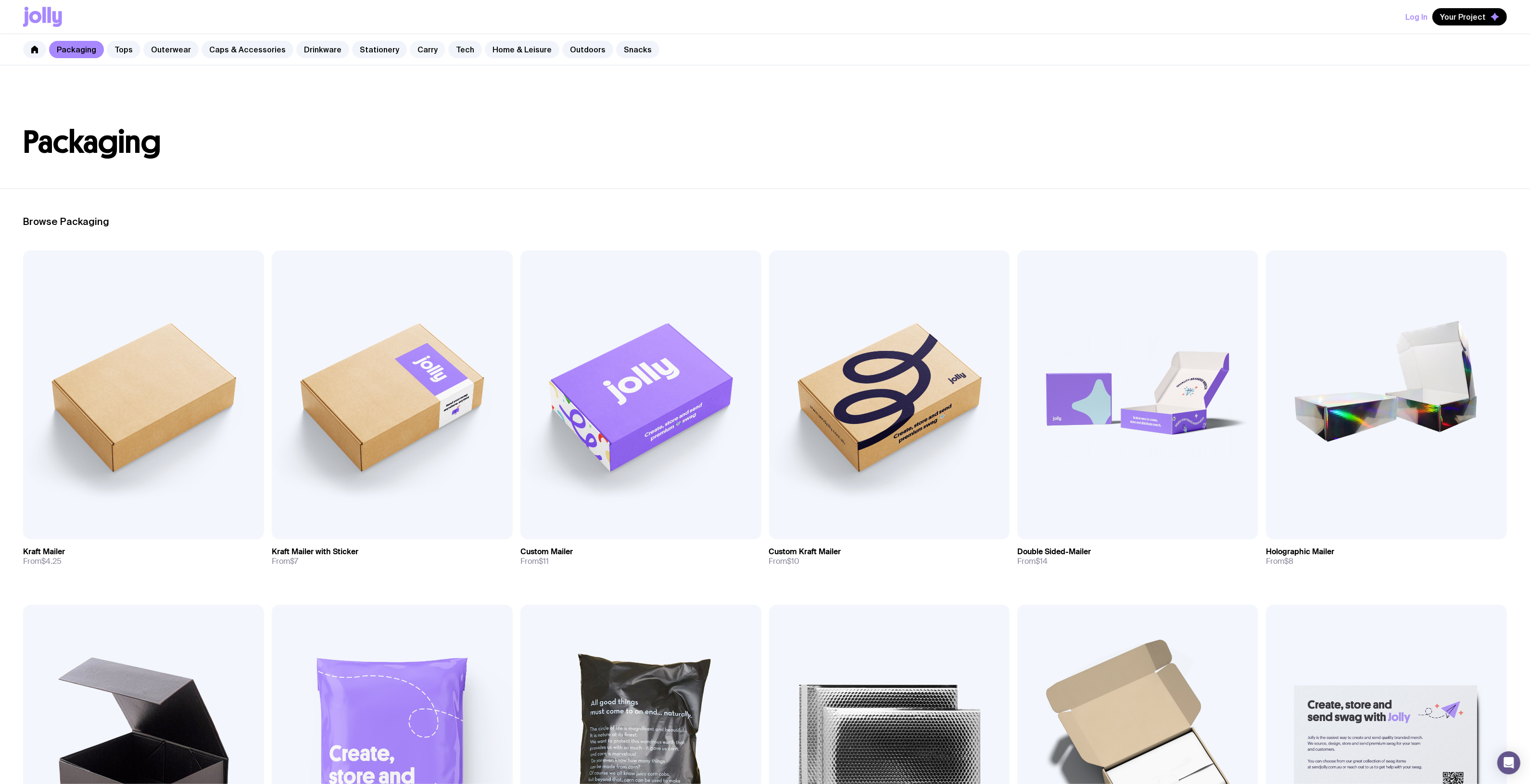
click at [410, 52] on link "Carry" at bounding box center [428, 50] width 36 height 17
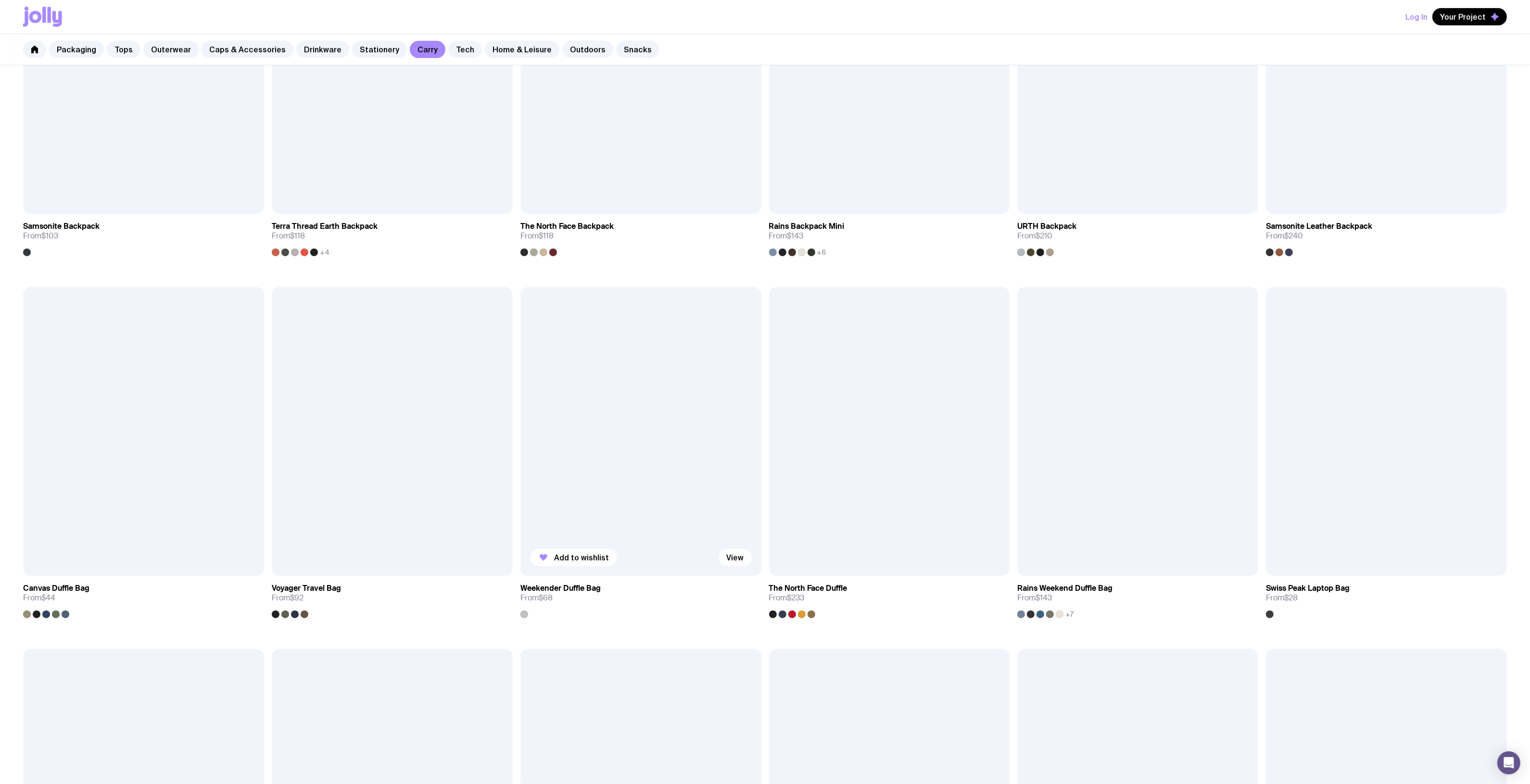
scroll to position [1202, 0]
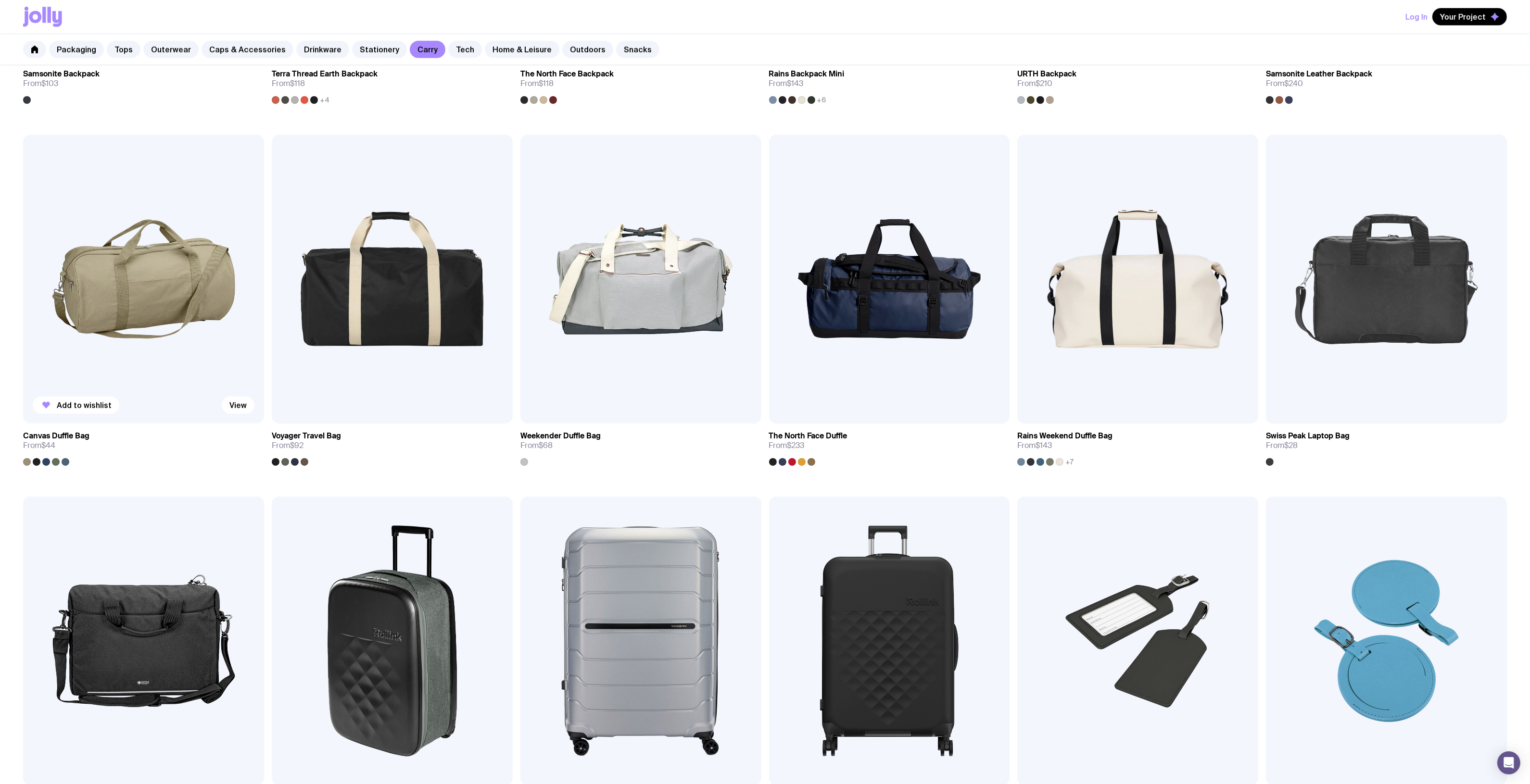
click at [195, 240] on img at bounding box center [144, 279] width 241 height 289
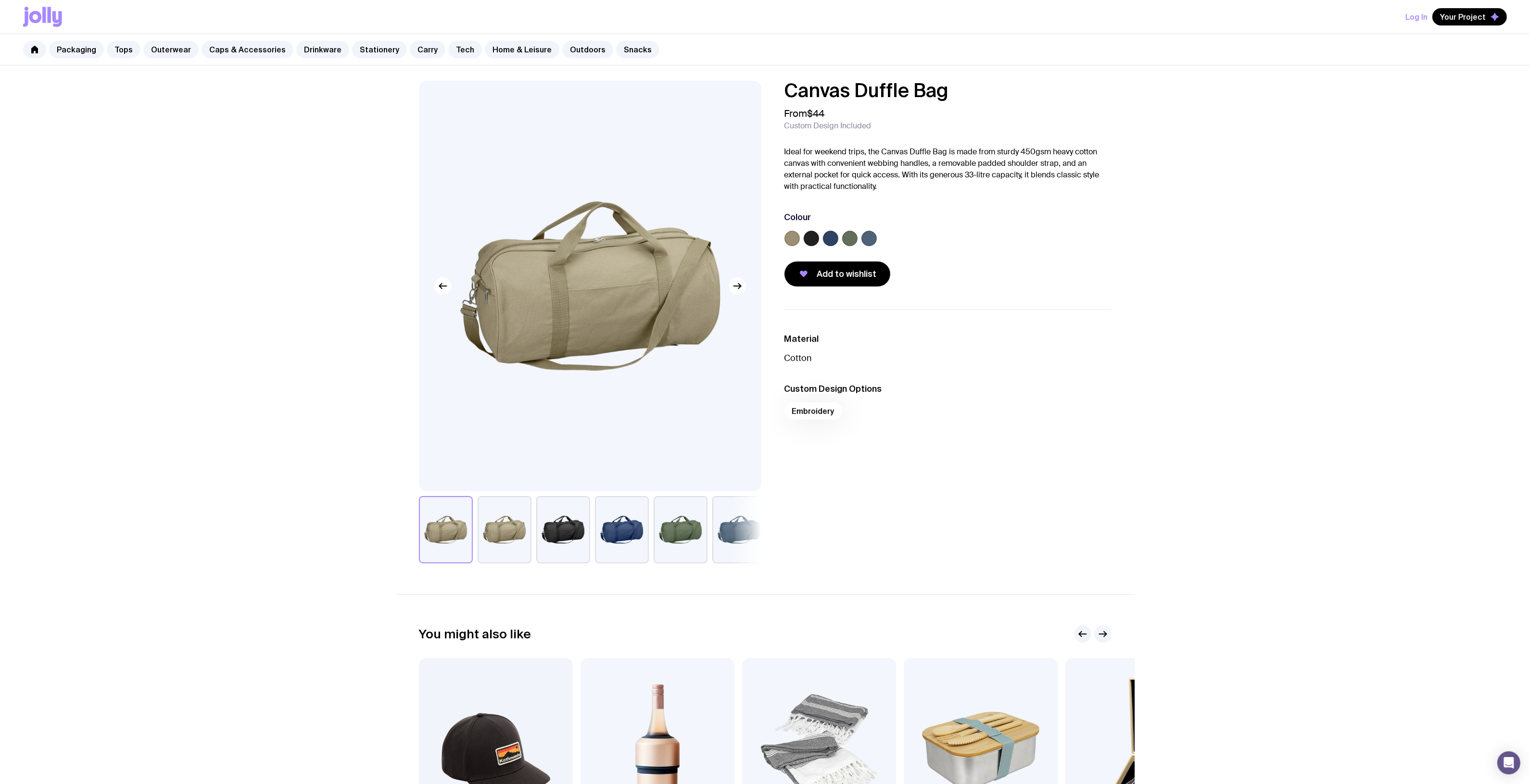
click at [871, 238] on label at bounding box center [869, 238] width 15 height 15
click at [0, 0] on input "radio" at bounding box center [0, 0] width 0 height 0
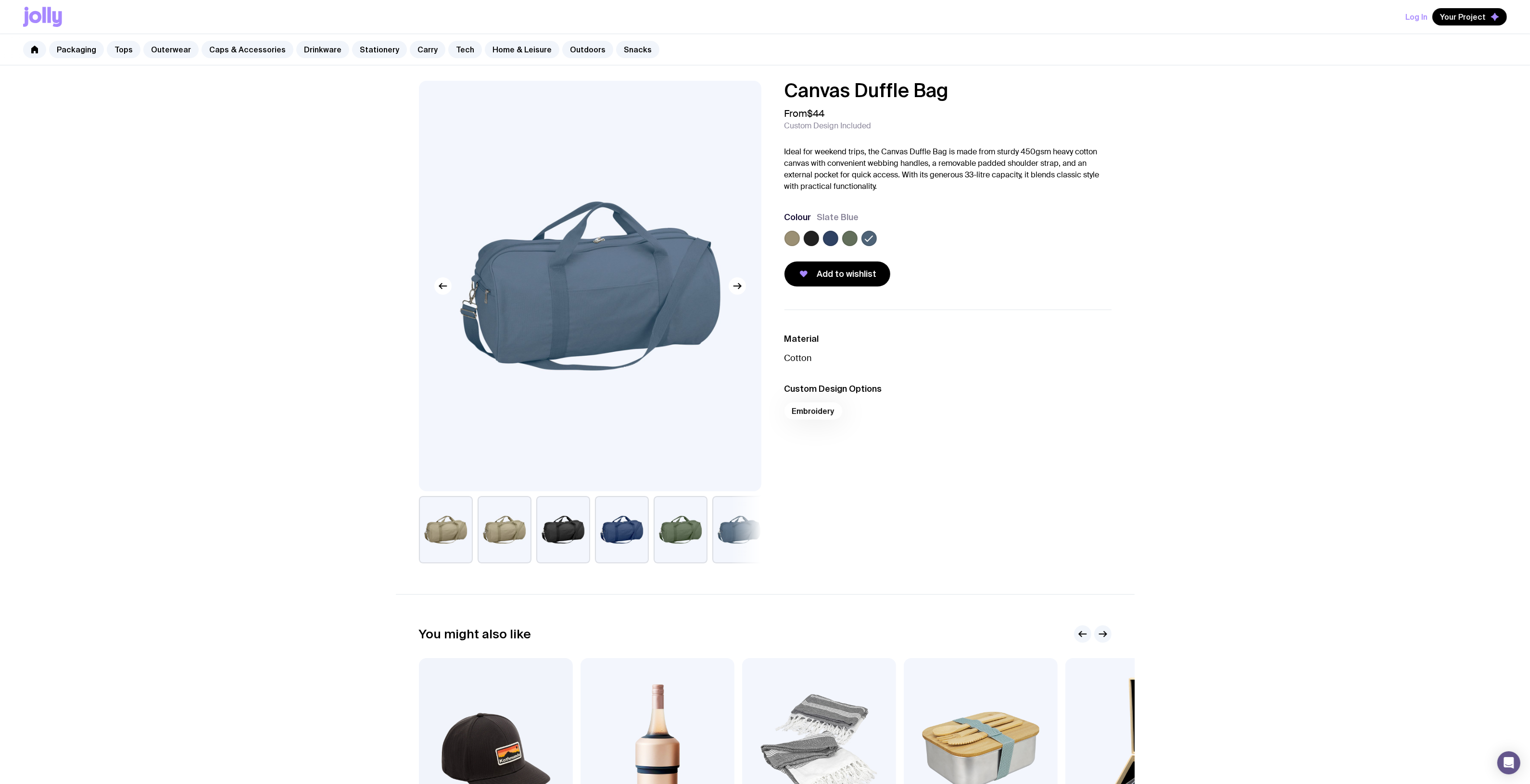
click at [835, 238] on label at bounding box center [830, 238] width 15 height 15
click at [0, 0] on input "radio" at bounding box center [0, 0] width 0 height 0
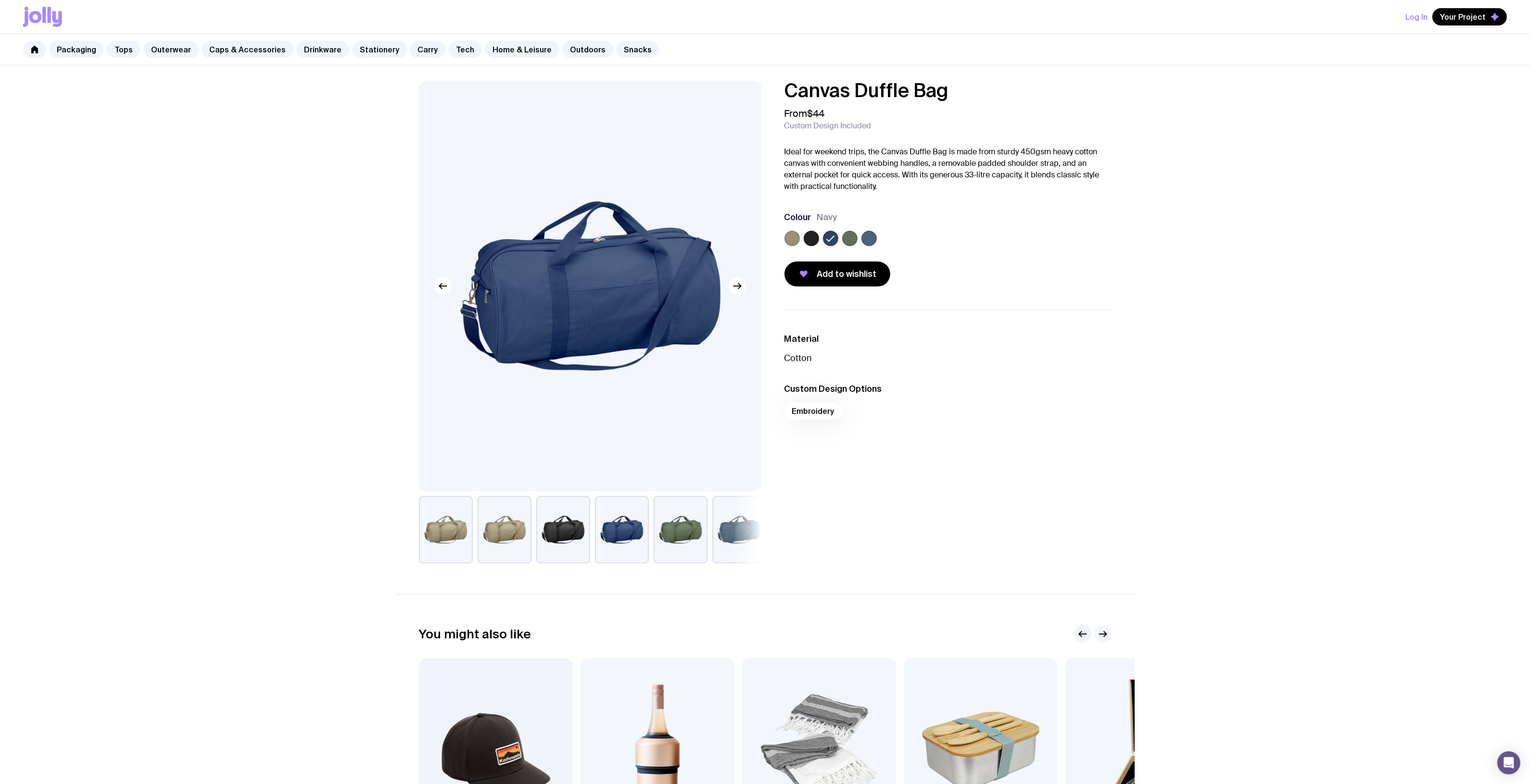
click at [192, 119] on div "Canvas Duffle Bag From $44 Custom Design Included Ideal for weekend trips, the …" at bounding box center [765, 499] width 1530 height 866
